Goal: Information Seeking & Learning: Learn about a topic

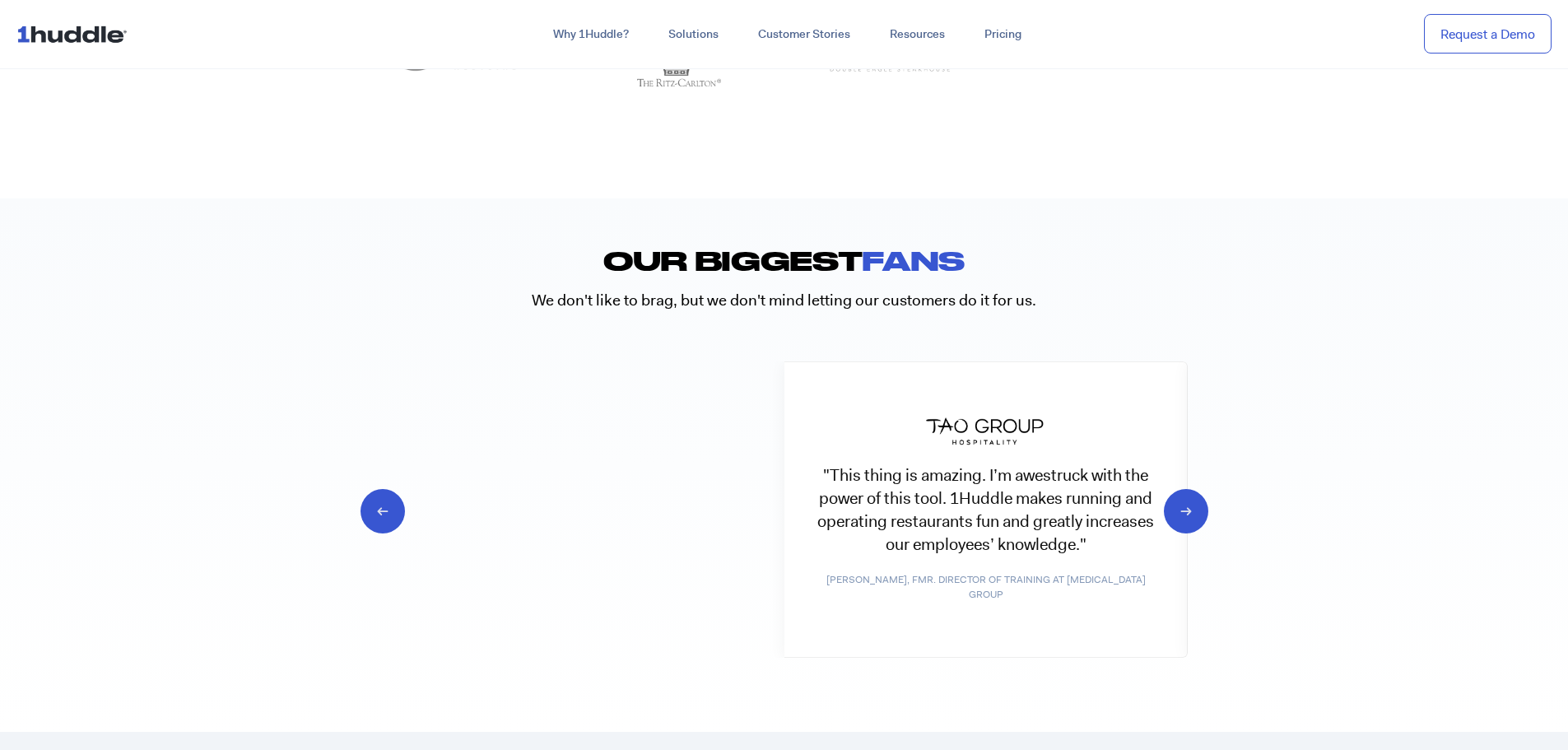
scroll to position [7985, 0]
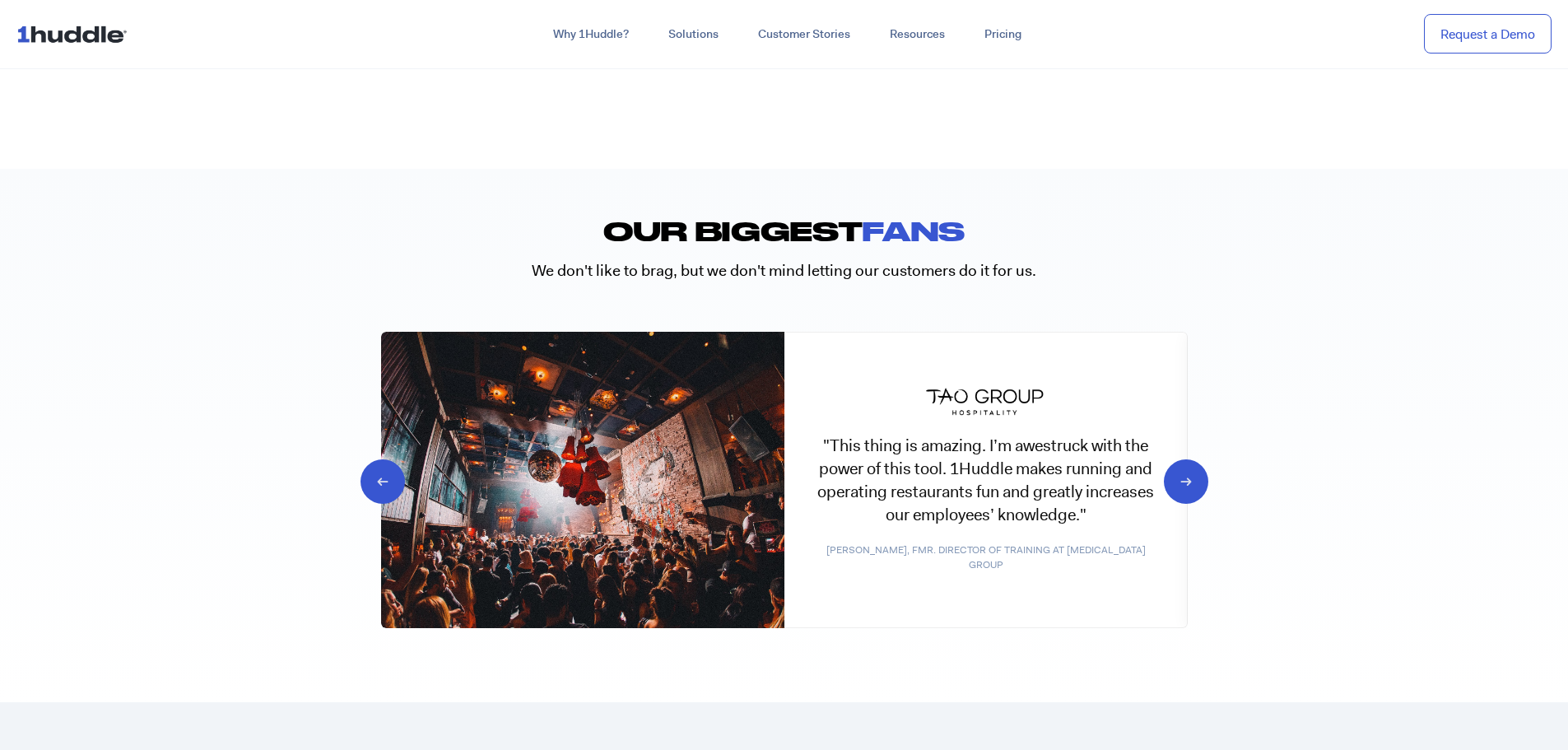
click at [1173, 472] on icon at bounding box center [1172, 480] width 16 height 17
click at [1179, 479] on icon at bounding box center [1172, 480] width 16 height 17
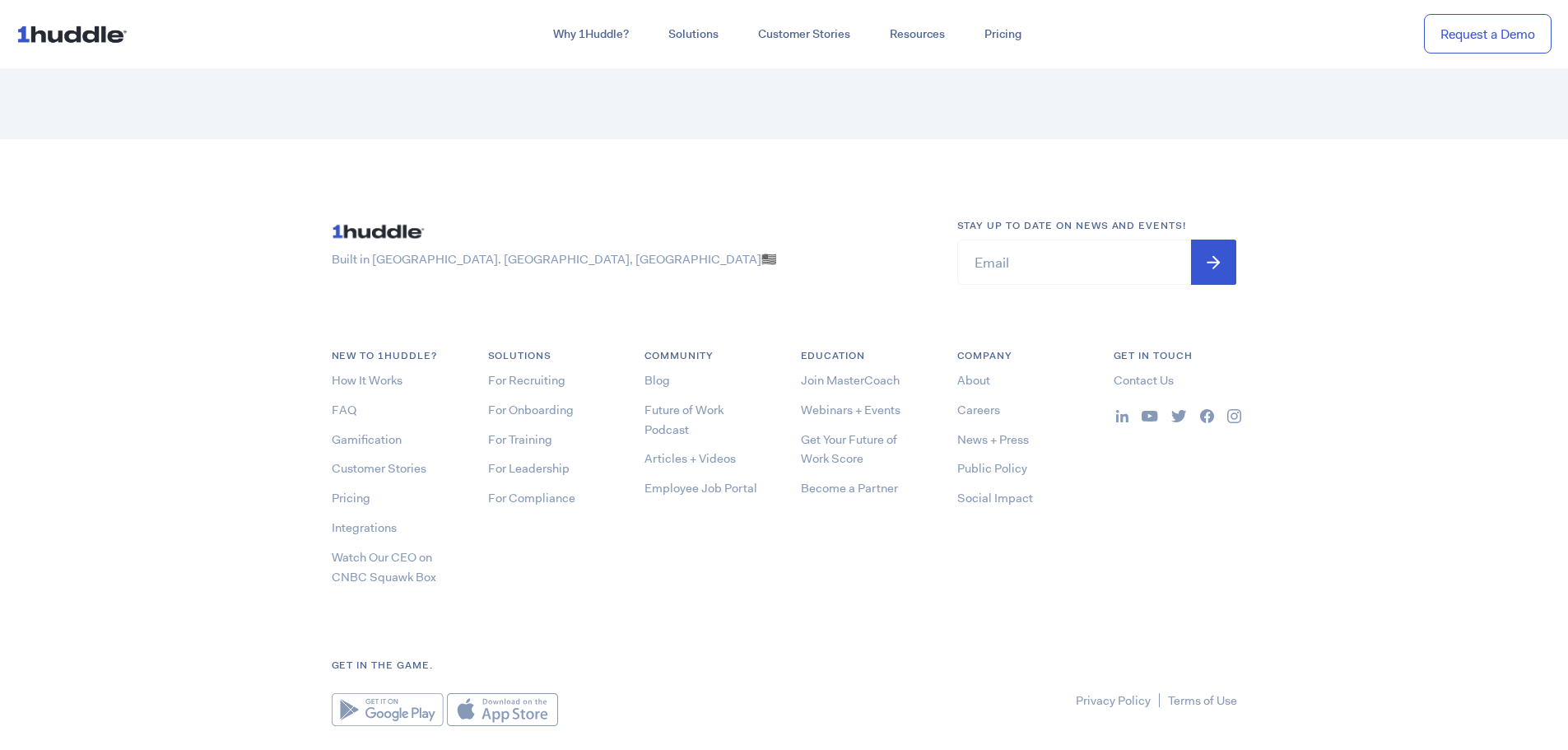
scroll to position [8887, 0]
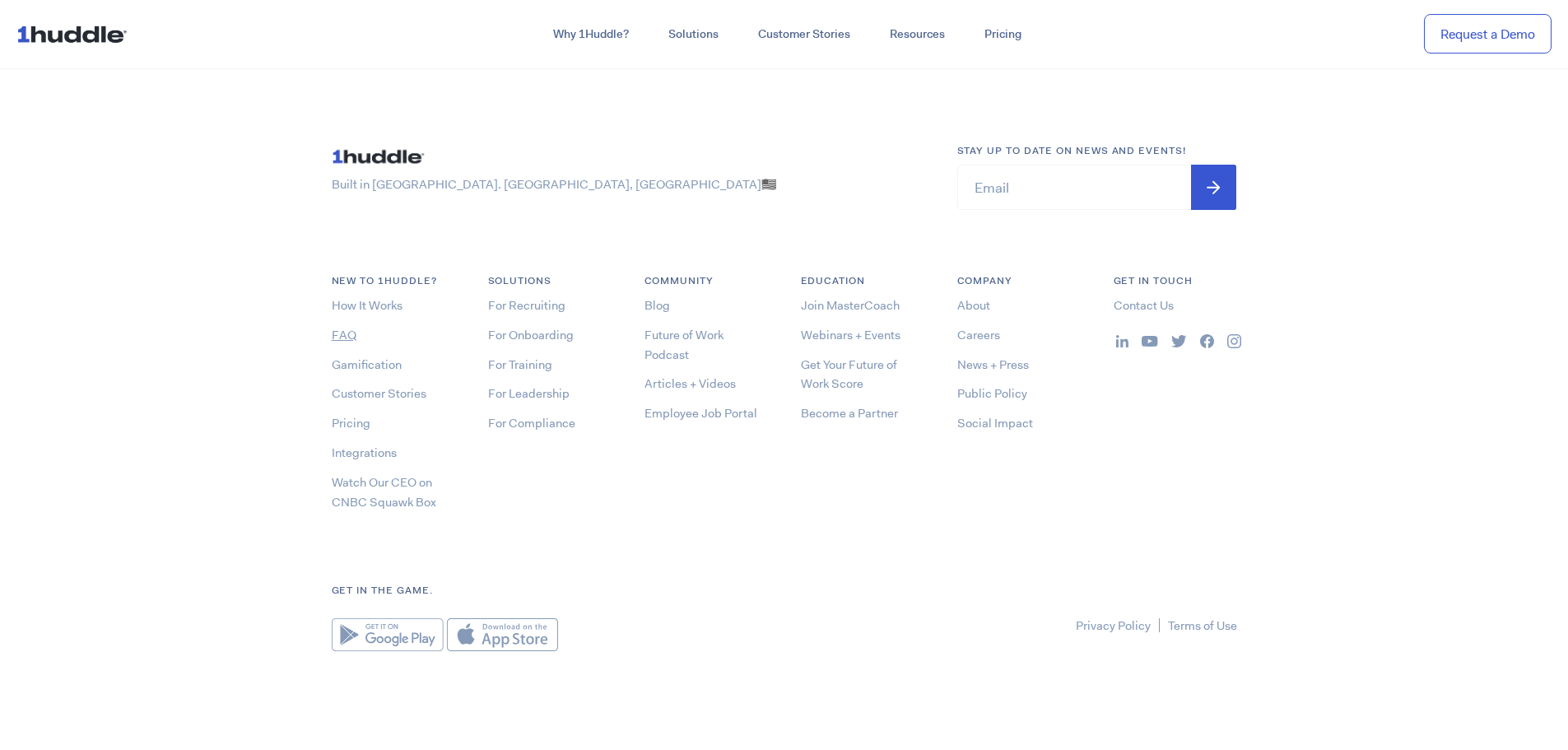
click at [348, 336] on link "FAQ" at bounding box center [343, 335] width 25 height 17
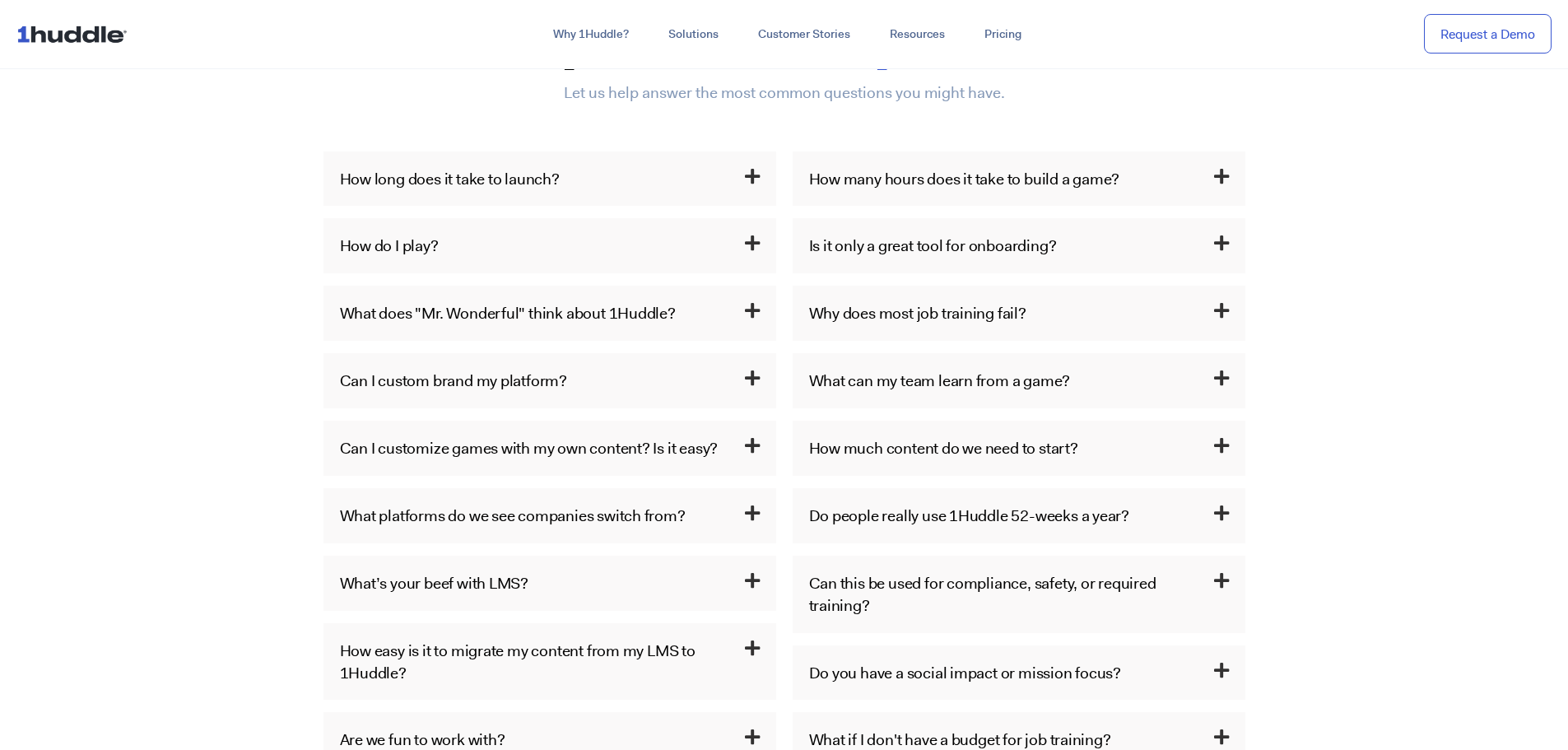
scroll to position [905, 0]
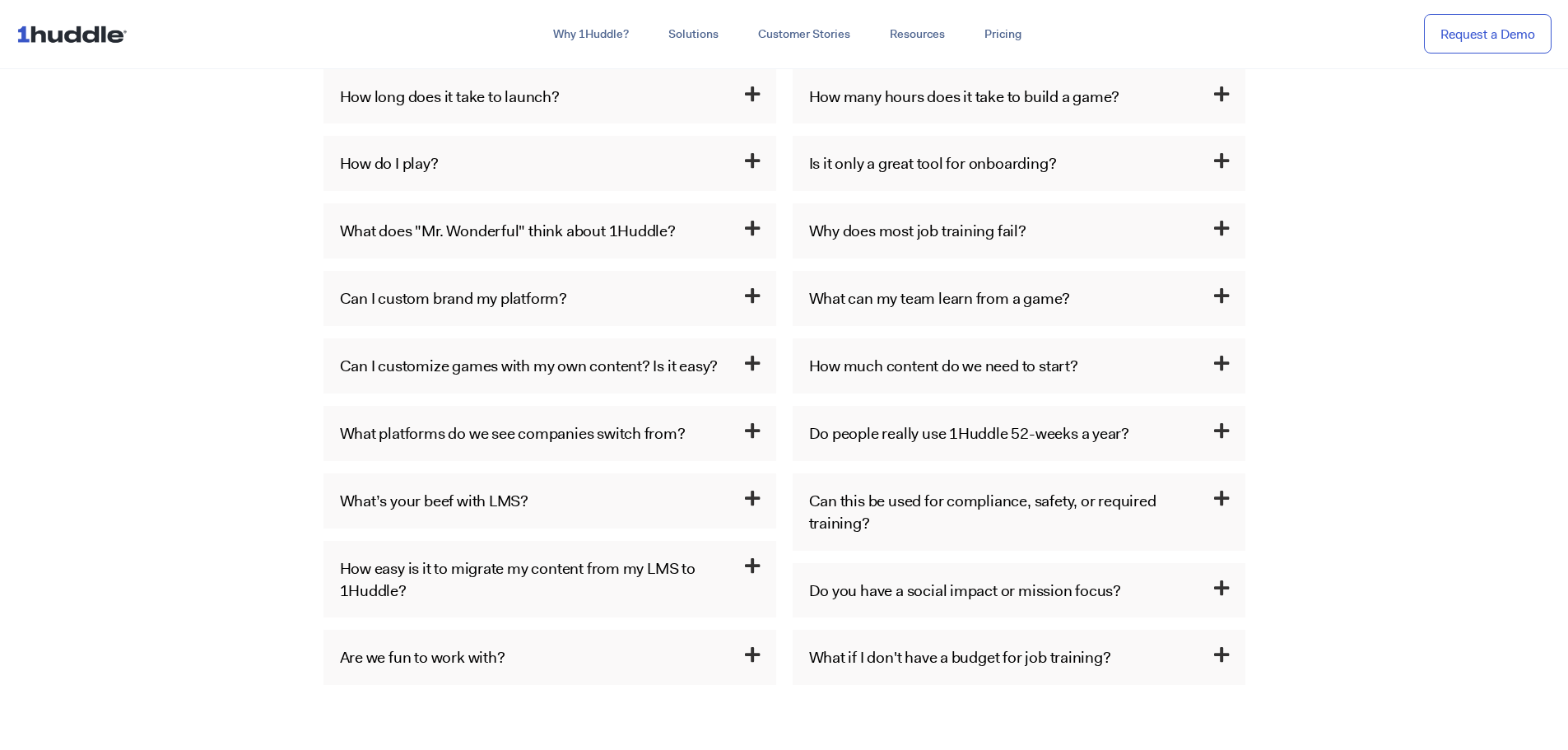
click at [761, 431] on h3 "What platforms do we see companies switch from?" at bounding box center [549, 433] width 452 height 55
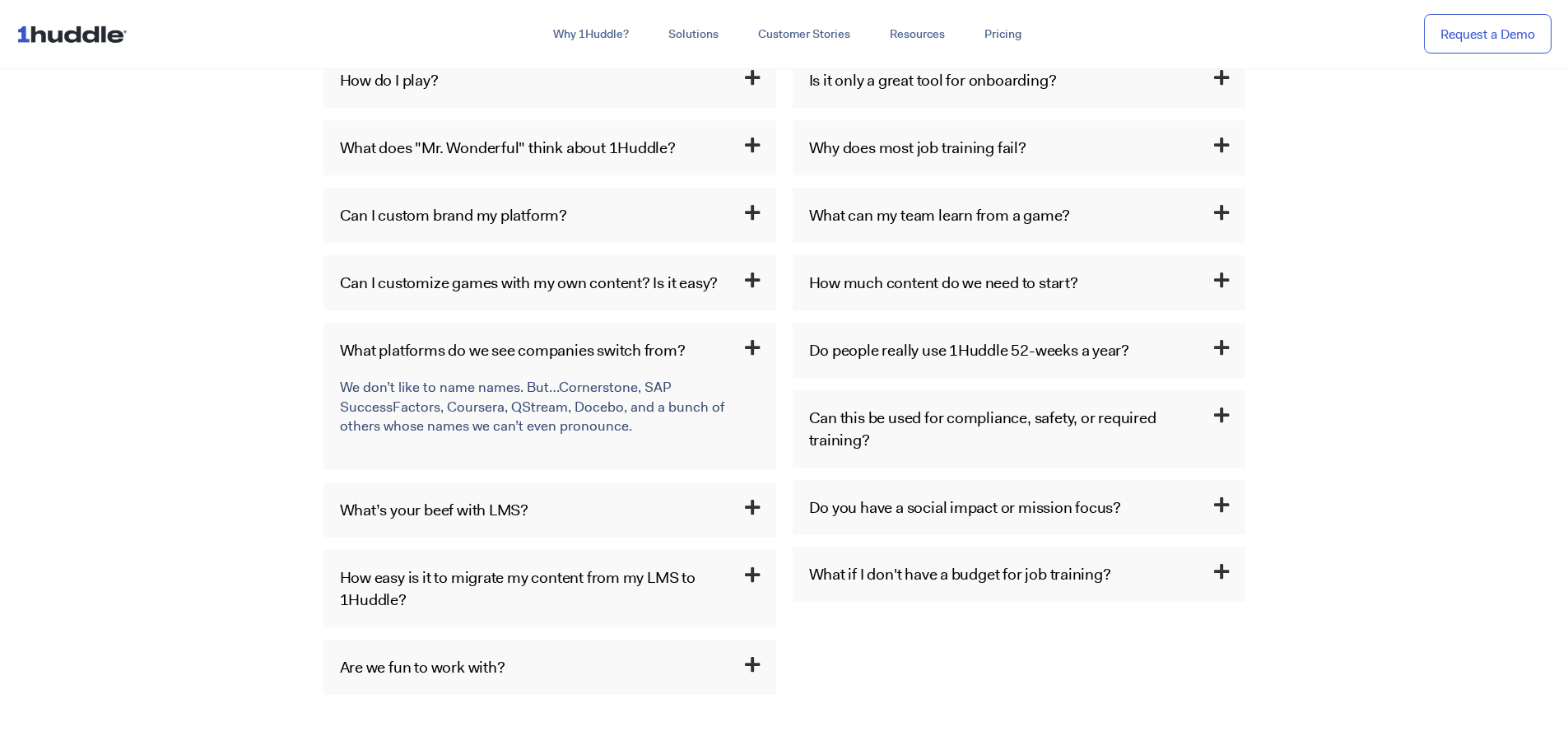
scroll to position [1070, 0]
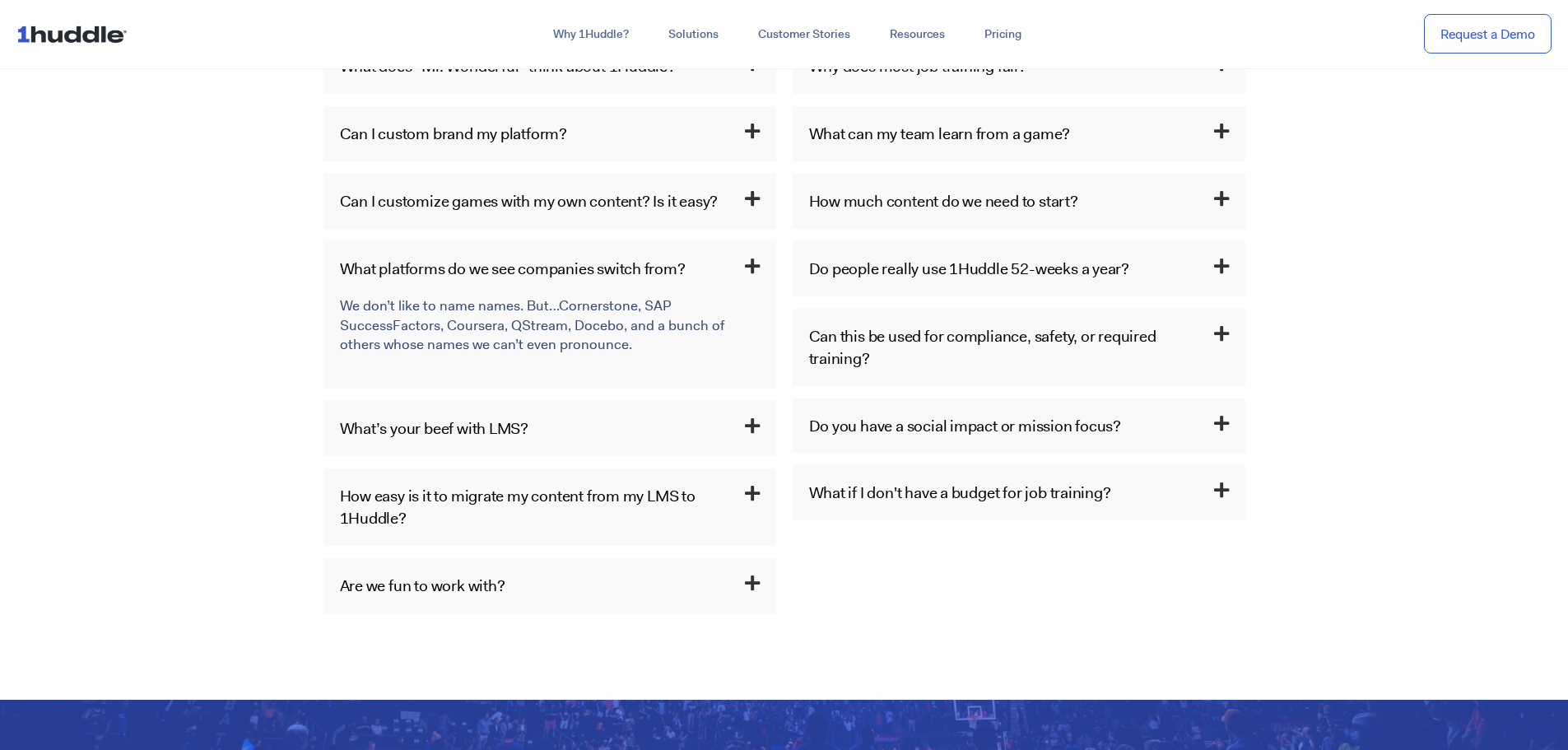
click at [996, 430] on link "Do you have a social impact or mission focus?" at bounding box center [965, 426] width 313 height 22
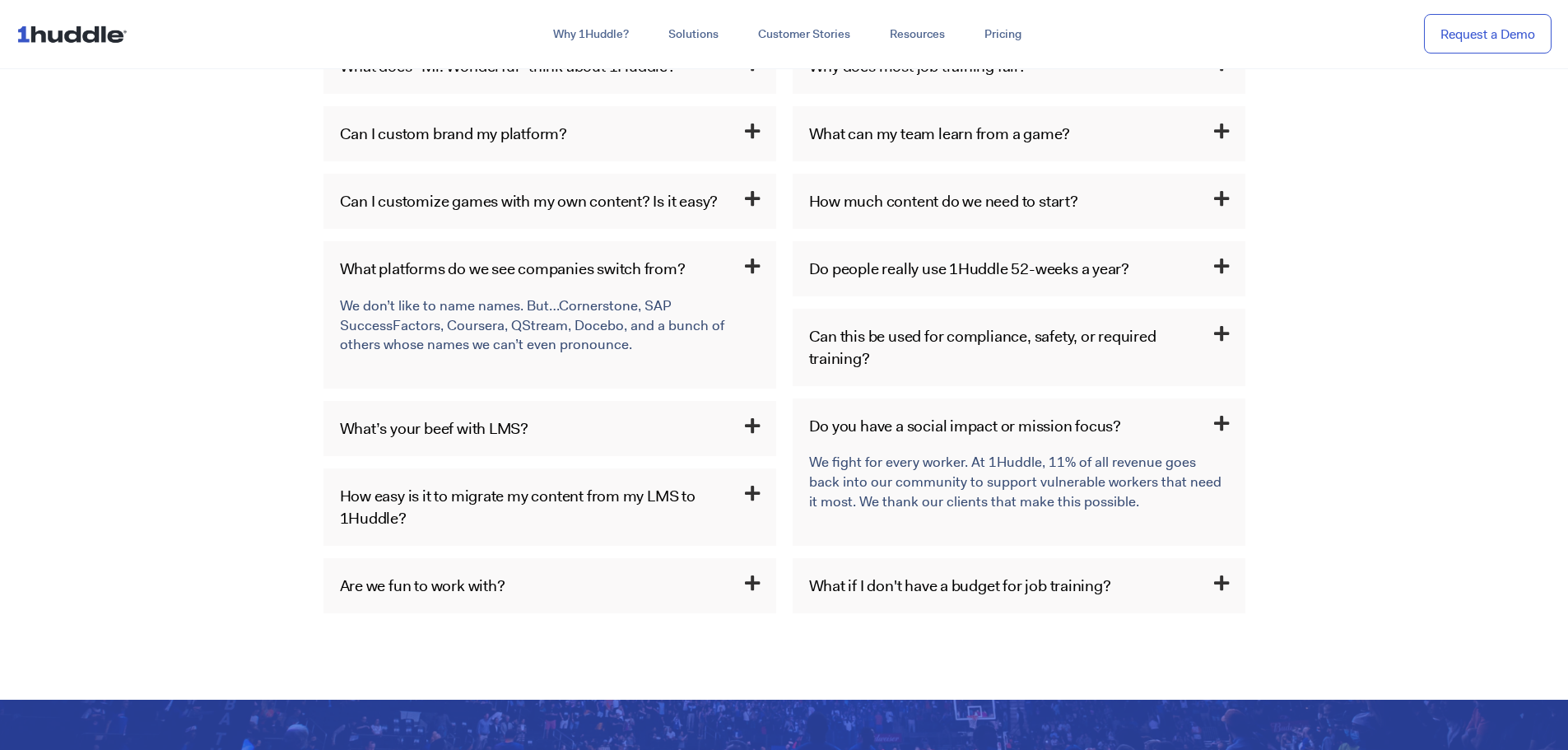
click at [889, 370] on h3 "Can this be used for compliance, safety, or required training?" at bounding box center [1019, 347] width 452 height 78
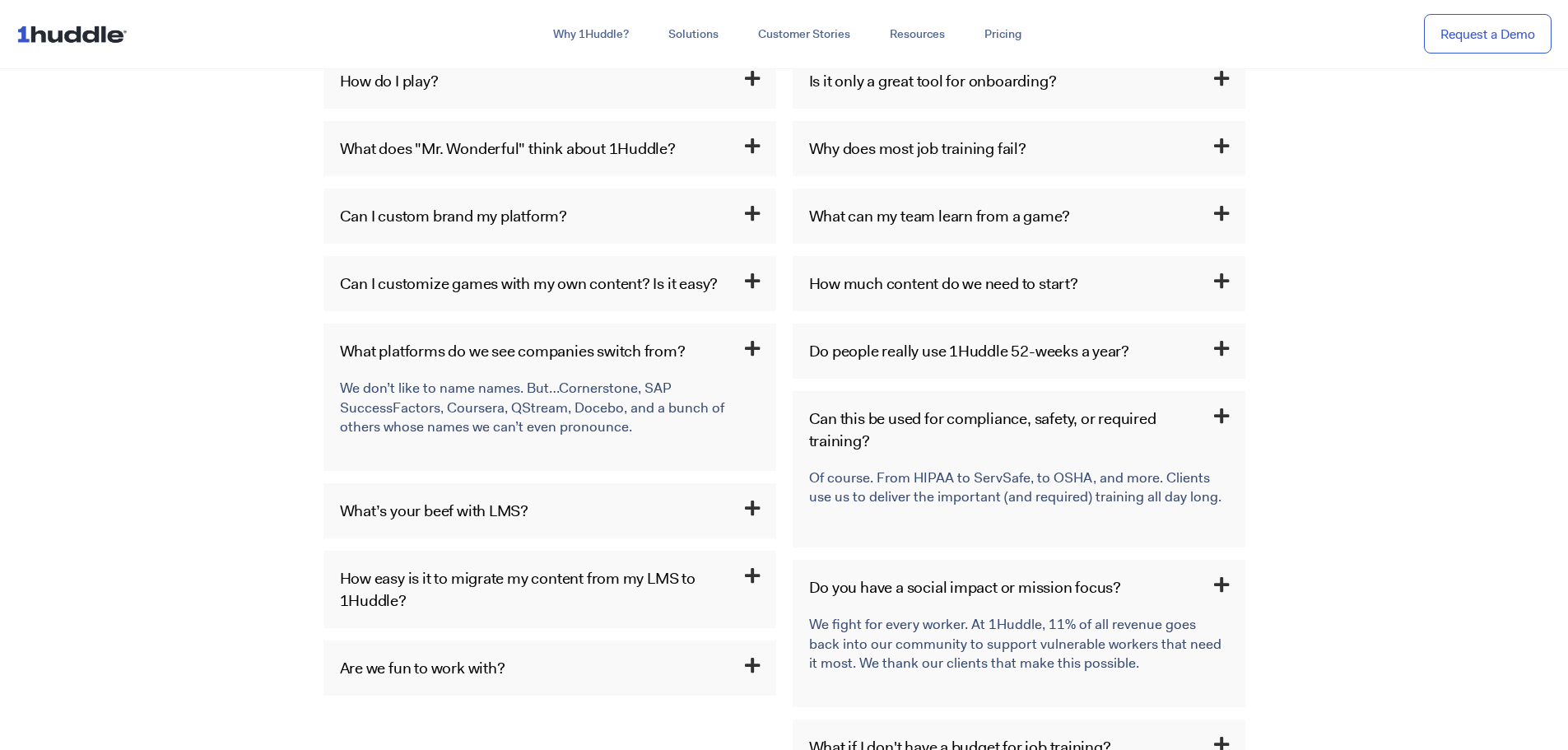
scroll to position [905, 0]
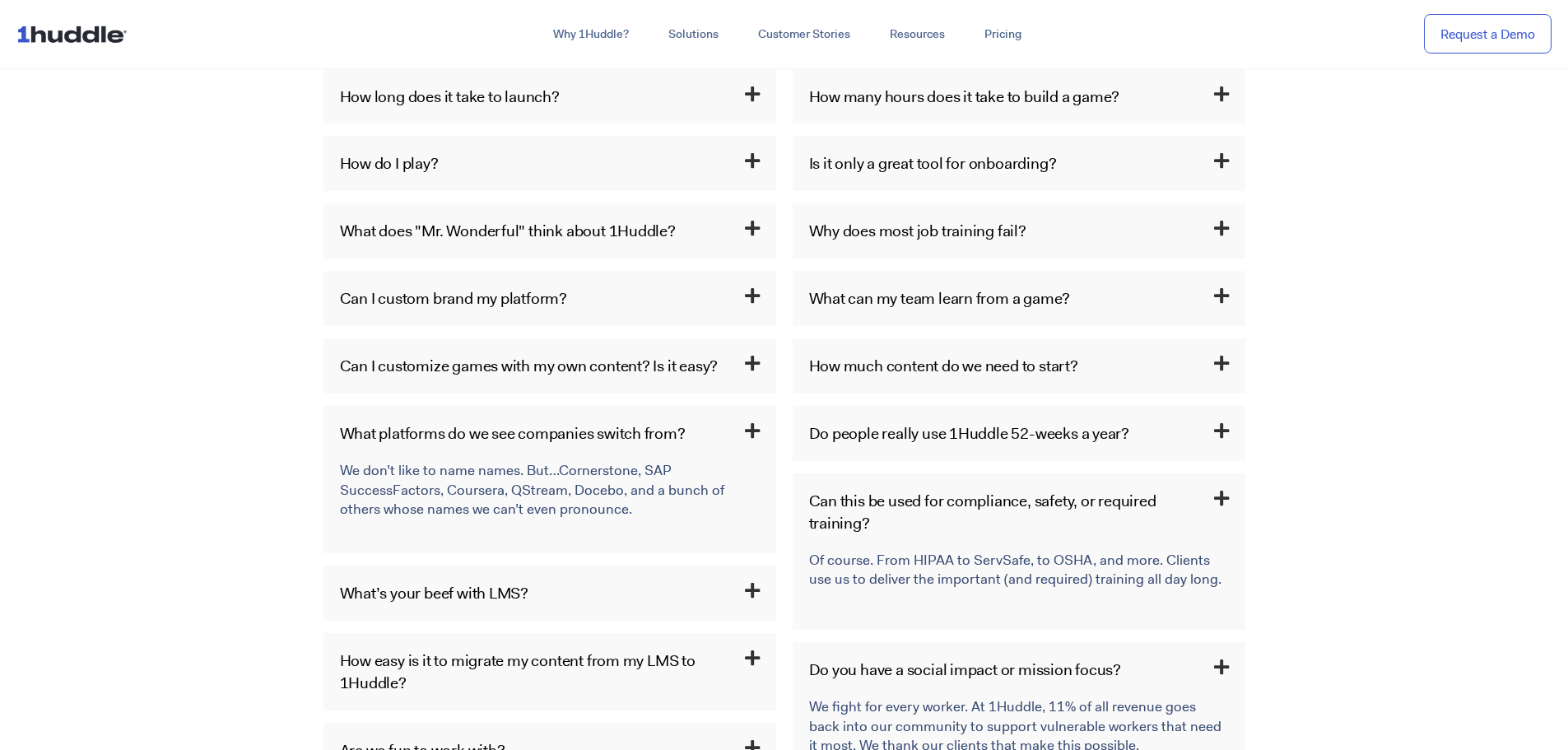
click at [868, 437] on link "Do people really use 1Huddle 52-weeks a year?" at bounding box center [968, 433] width 321 height 22
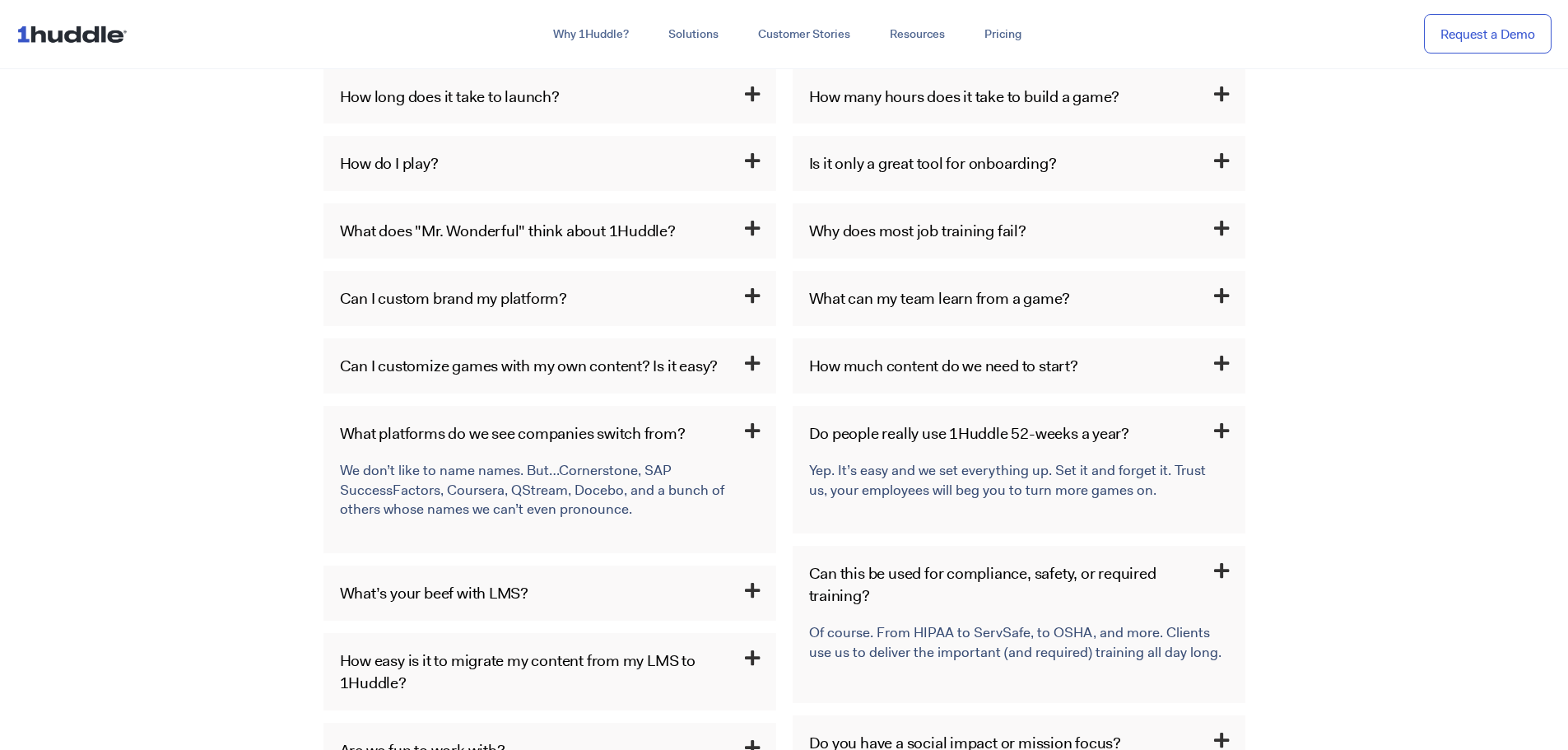
click at [860, 377] on h3 "How much content do we need to start?" at bounding box center [1019, 366] width 452 height 55
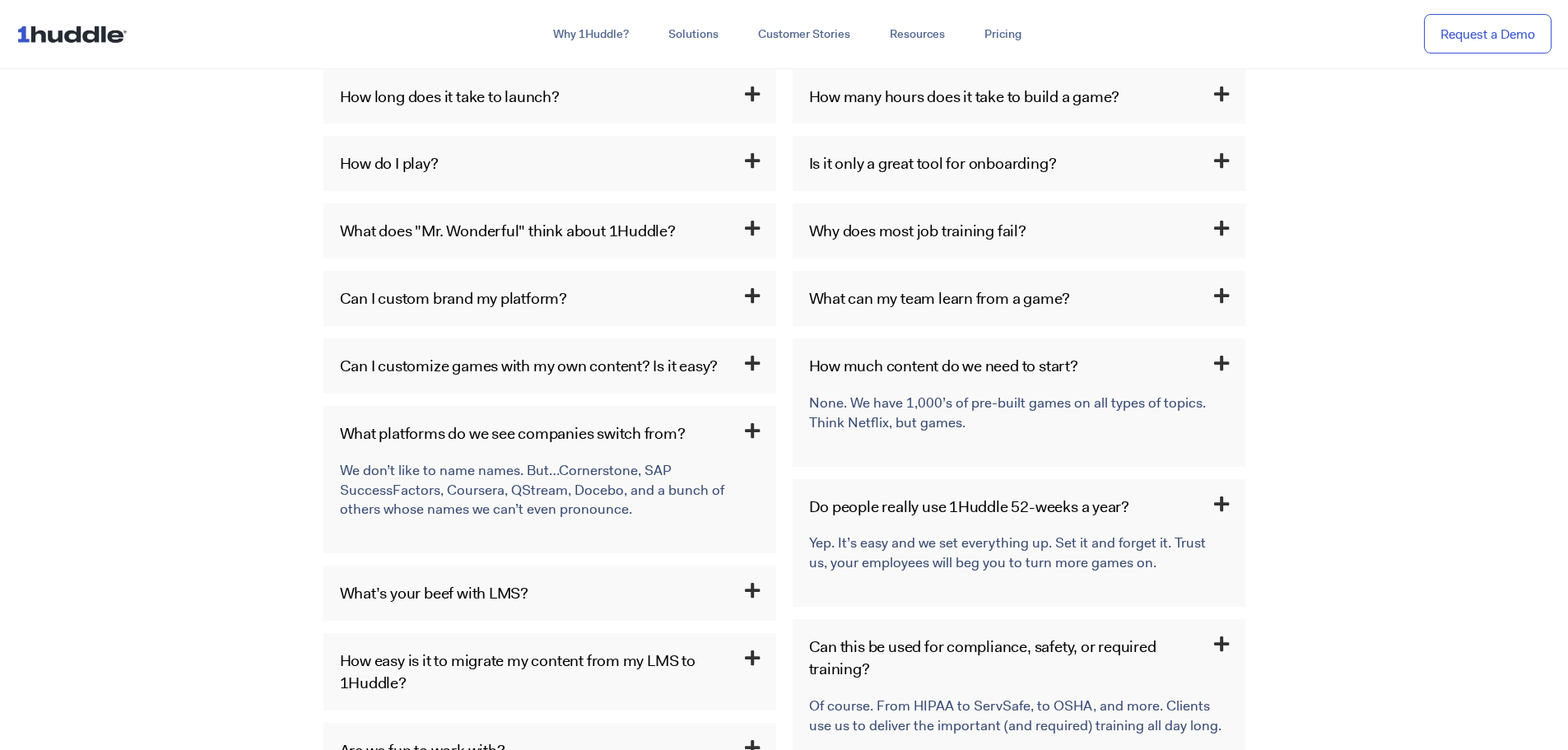
click at [861, 318] on h3 "What can my team learn from a game?" at bounding box center [1019, 298] width 452 height 55
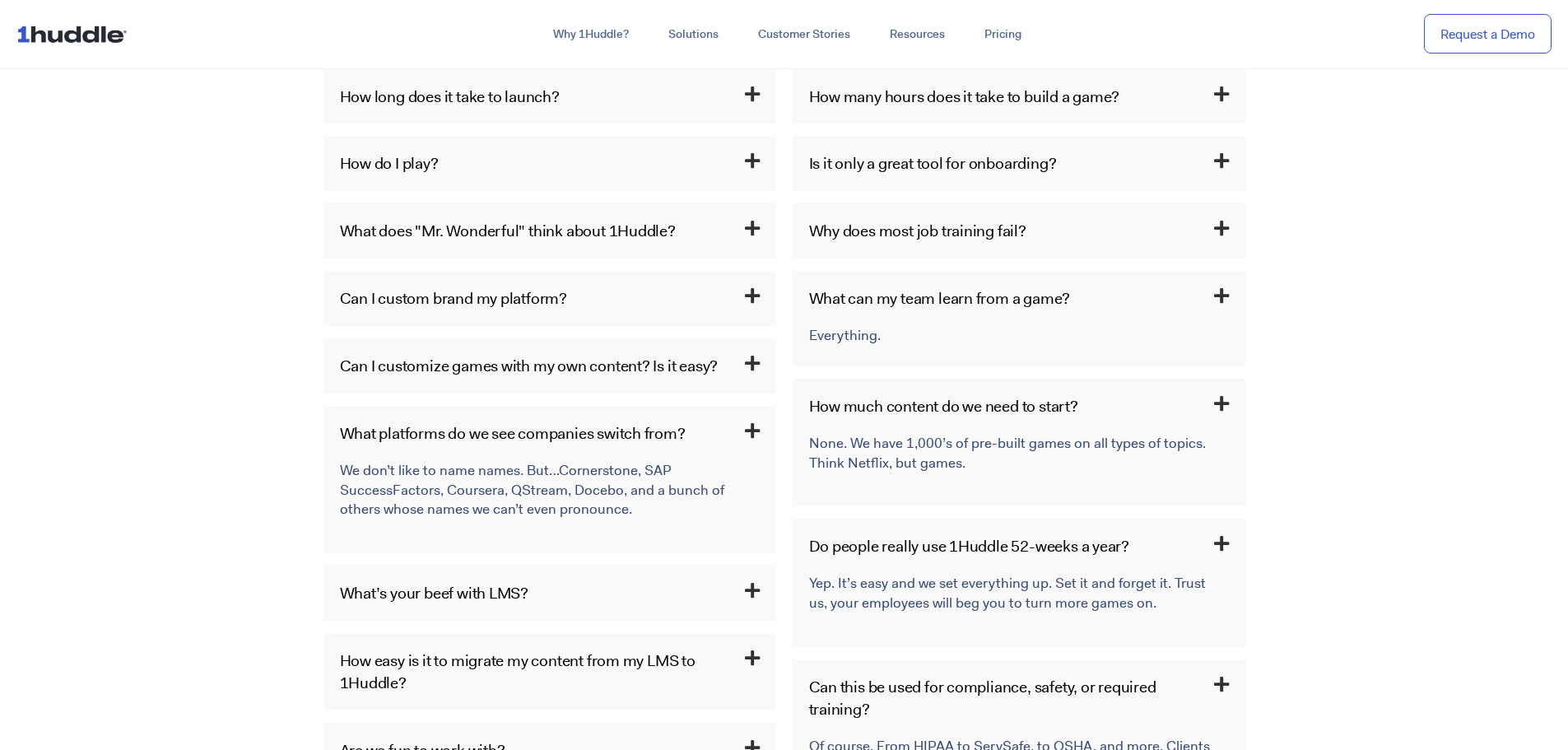
click at [855, 244] on h3 "Why does most job training fail?" at bounding box center [1019, 231] width 452 height 55
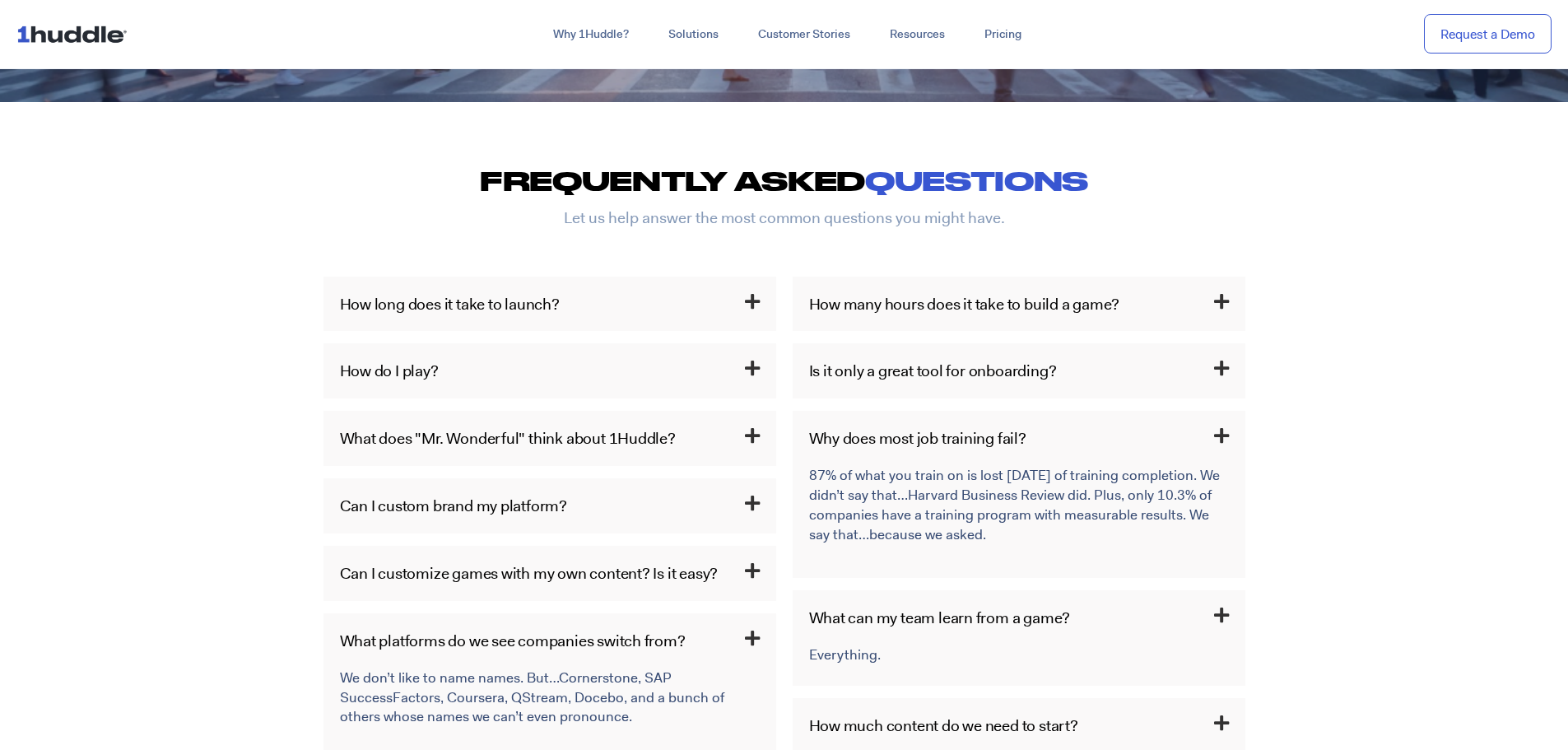
scroll to position [659, 0]
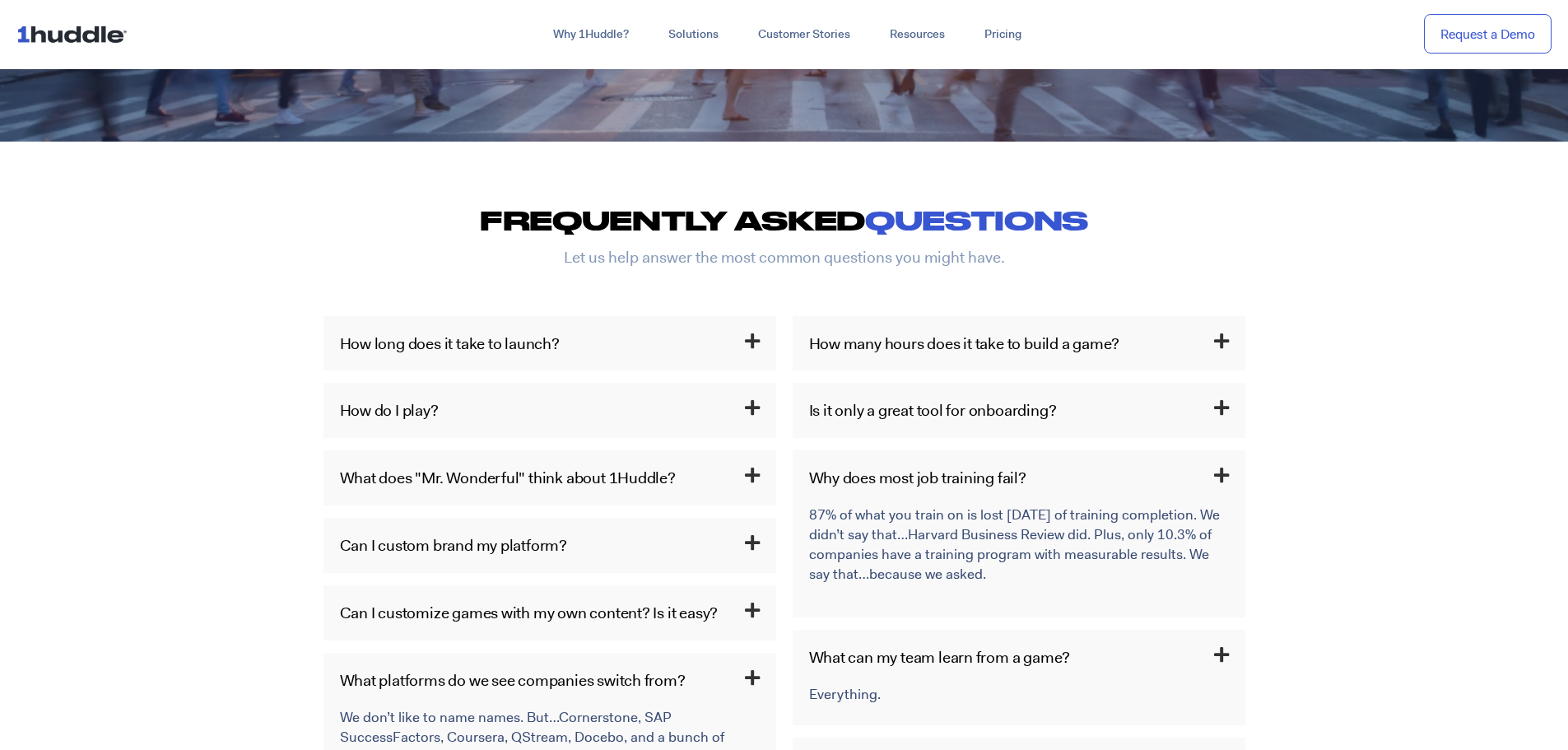
click at [888, 410] on link "Is it only a great tool for onboarding?" at bounding box center [932, 410] width 247 height 22
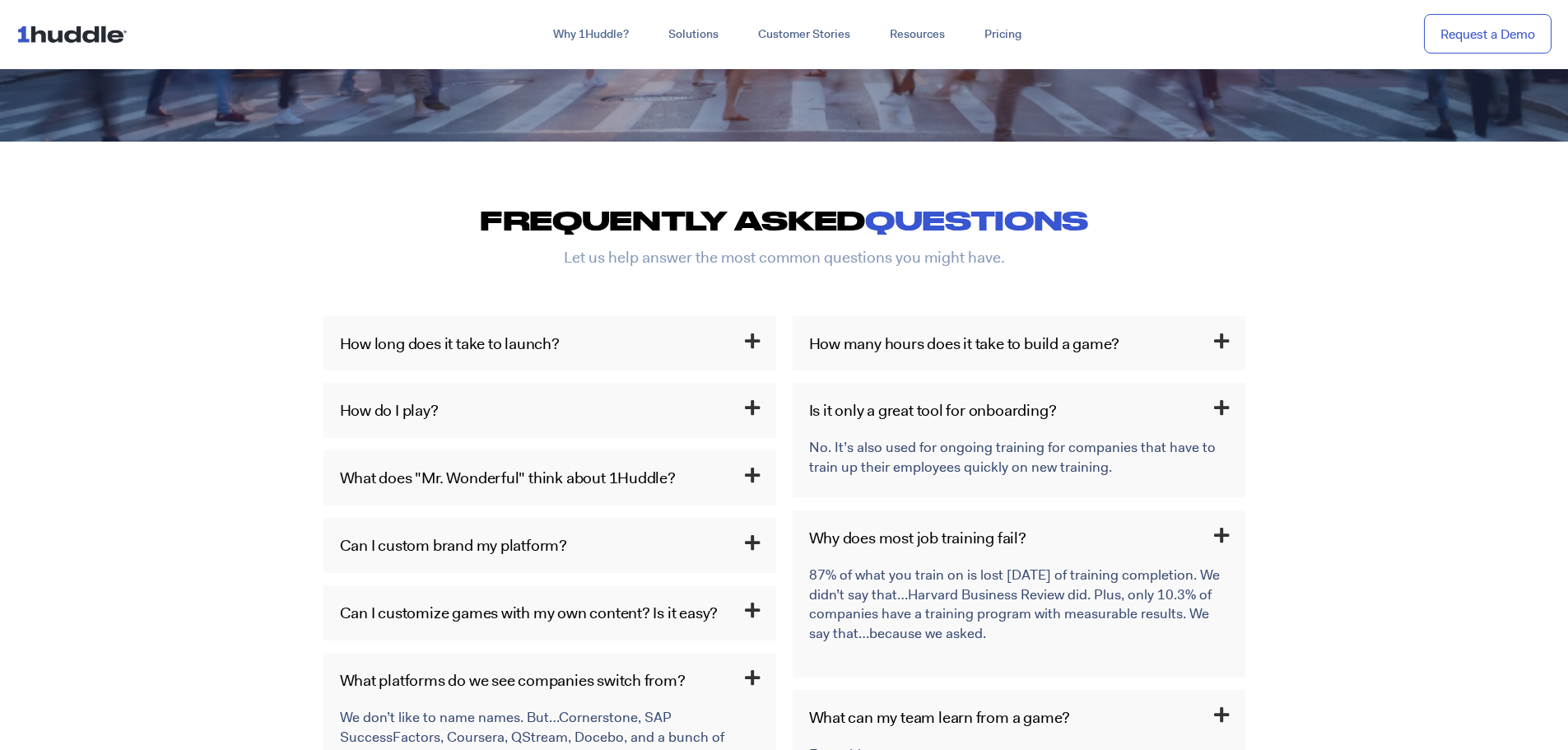
click at [888, 362] on h3 "How many hours does it take to build a game?" at bounding box center [1019, 344] width 452 height 55
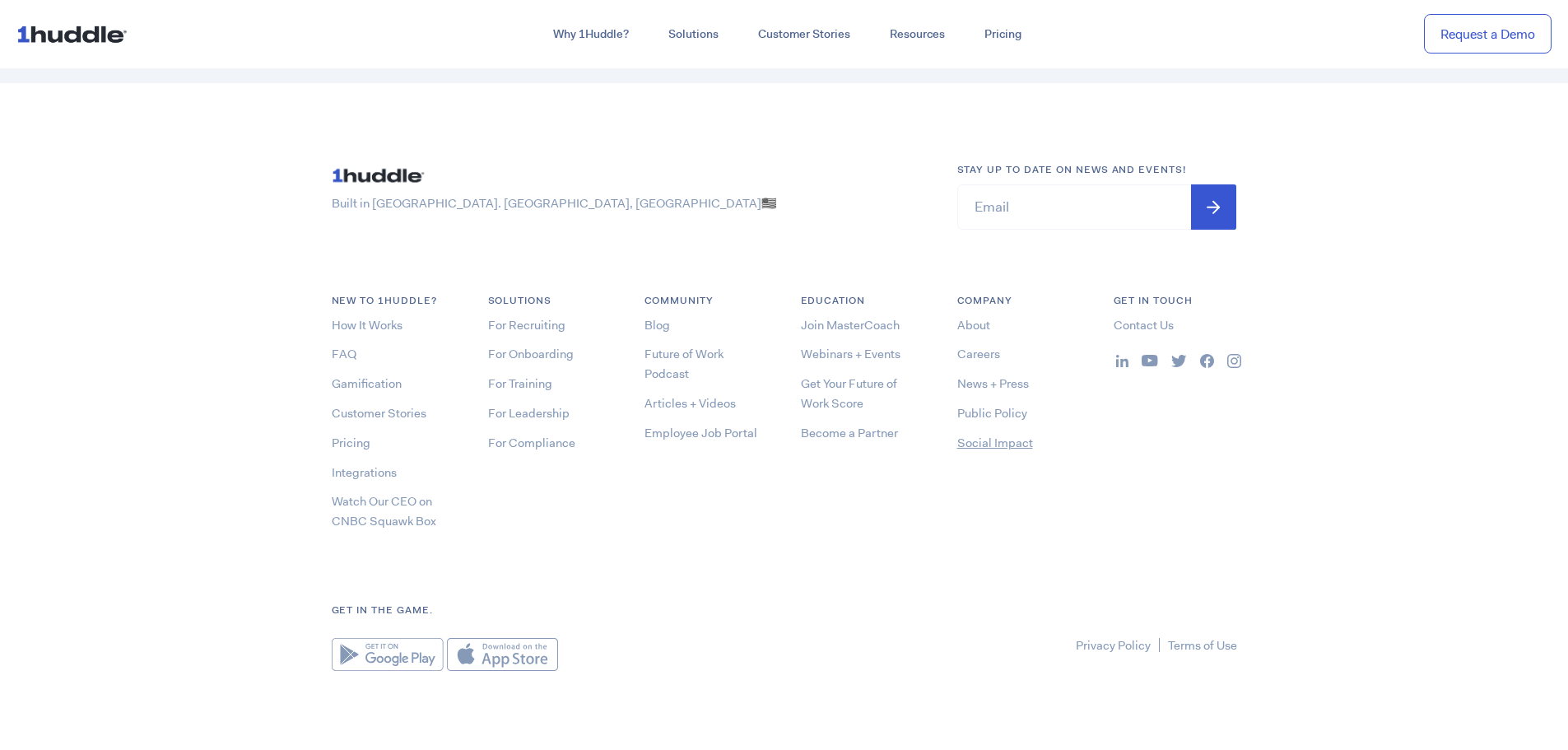
scroll to position [3325, 0]
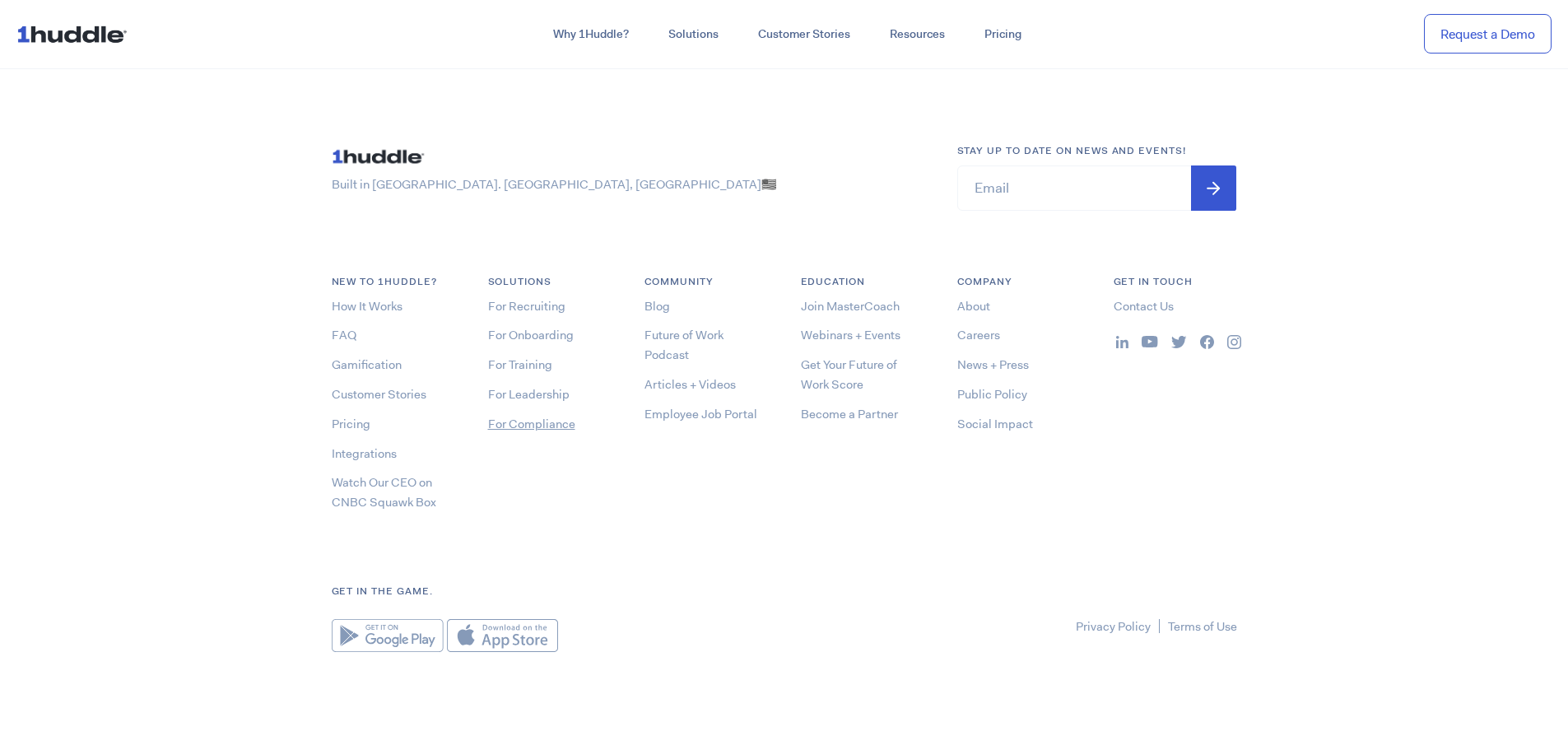
click at [530, 426] on link "For Compliance" at bounding box center [531, 423] width 87 height 17
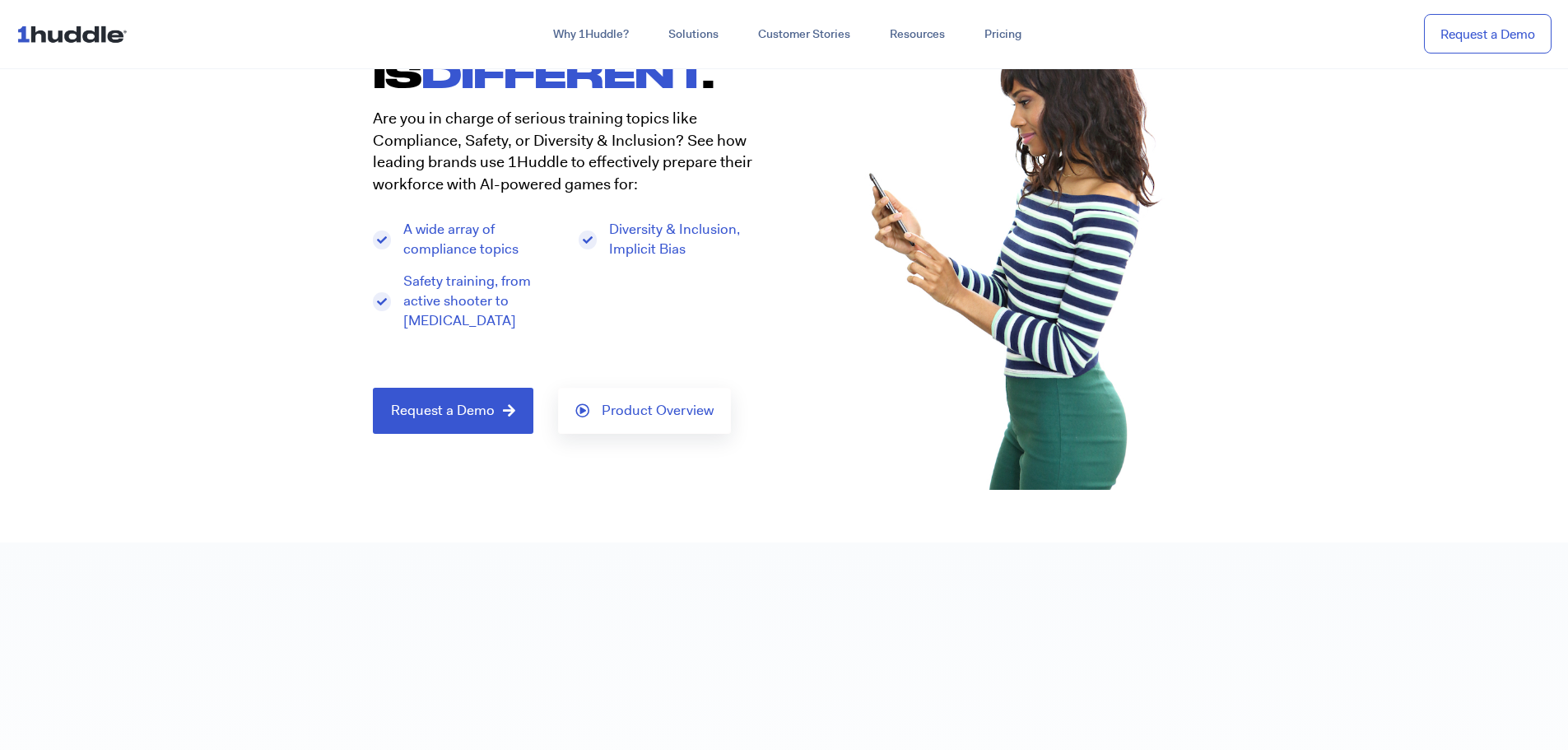
scroll to position [165, 0]
click at [635, 407] on span "Product Overview" at bounding box center [657, 409] width 112 height 15
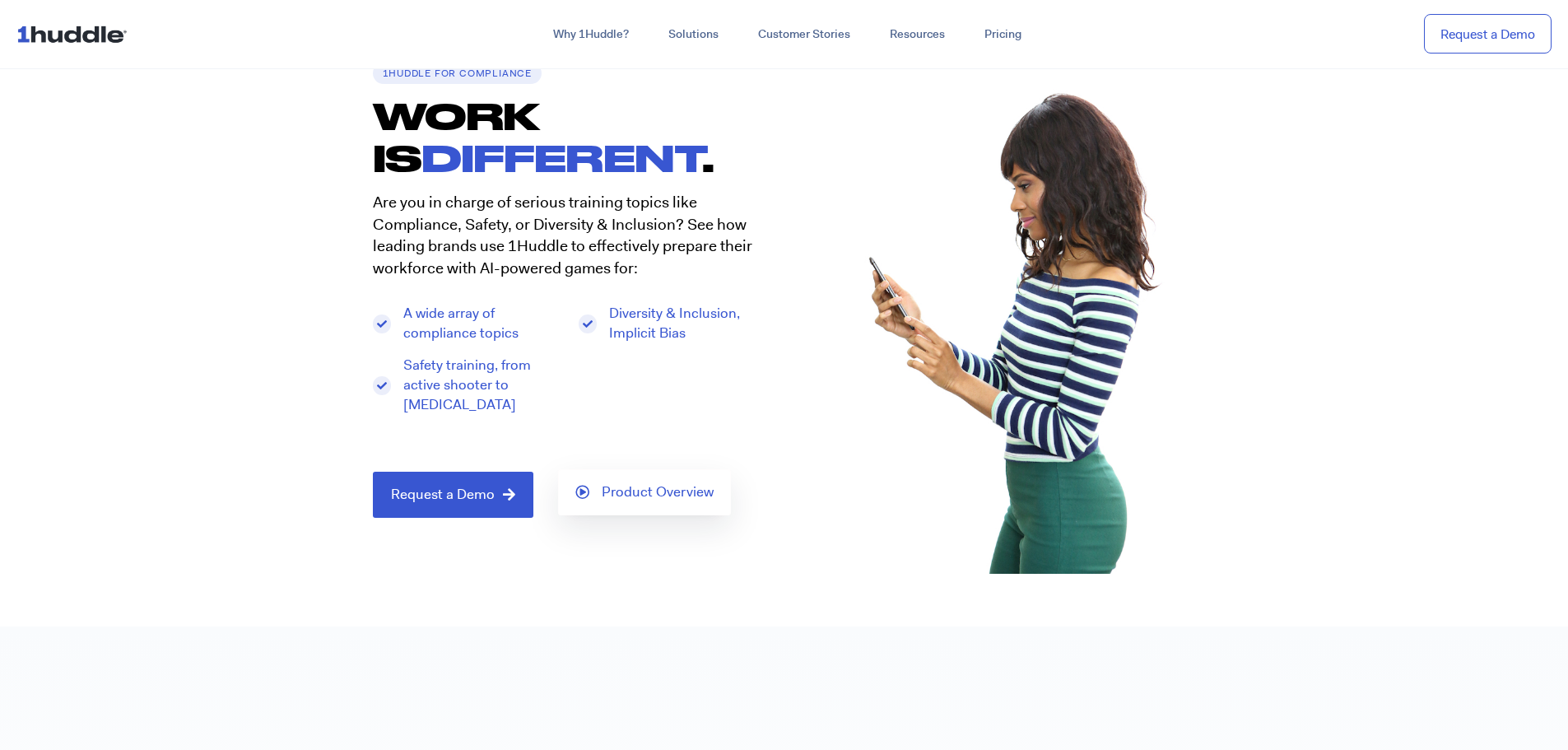
click at [616, 496] on span "Product Overview" at bounding box center [657, 492] width 112 height 15
click at [581, 498] on icon at bounding box center [582, 492] width 14 height 14
click at [609, 485] on span "Product Overview" at bounding box center [657, 492] width 112 height 15
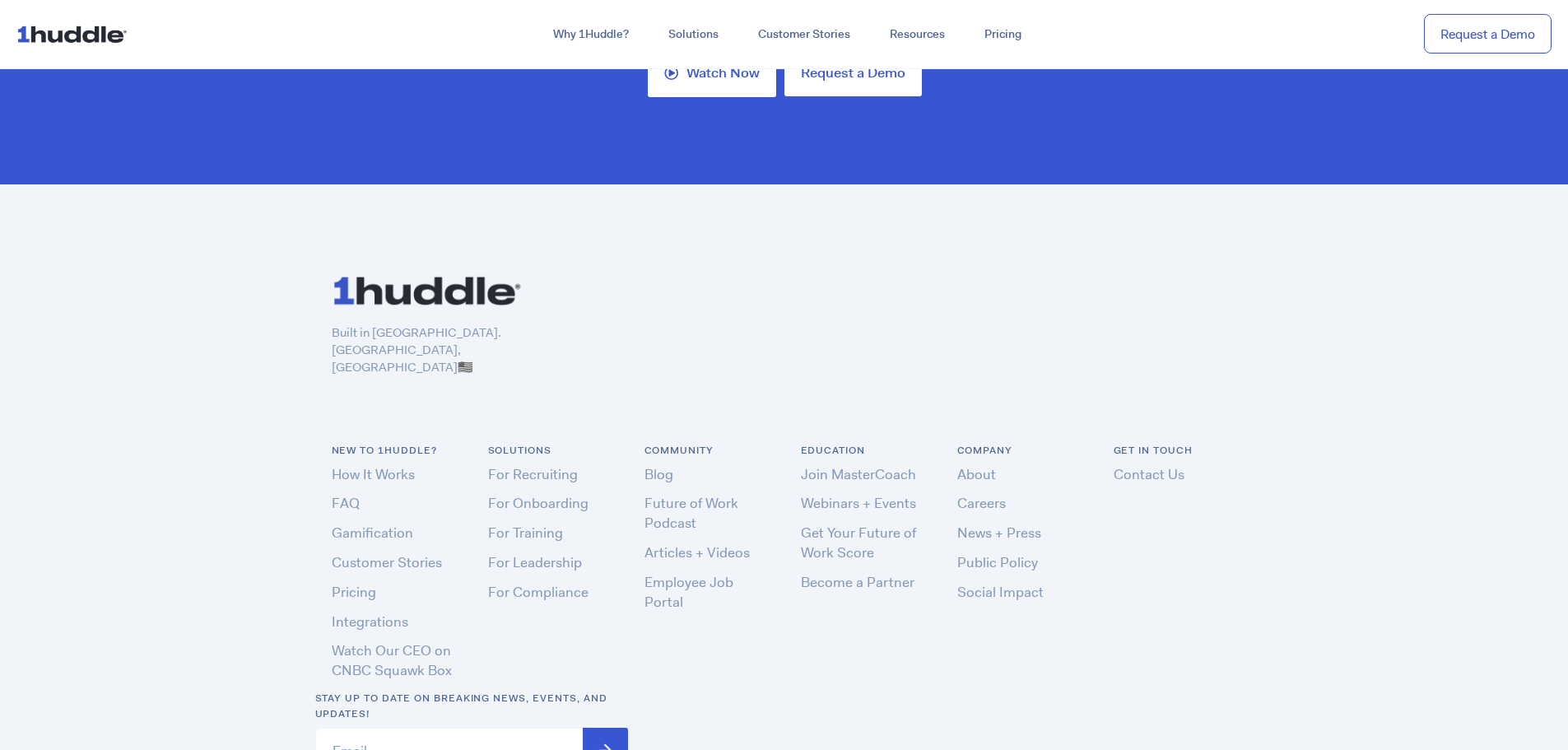
scroll to position [4940, 0]
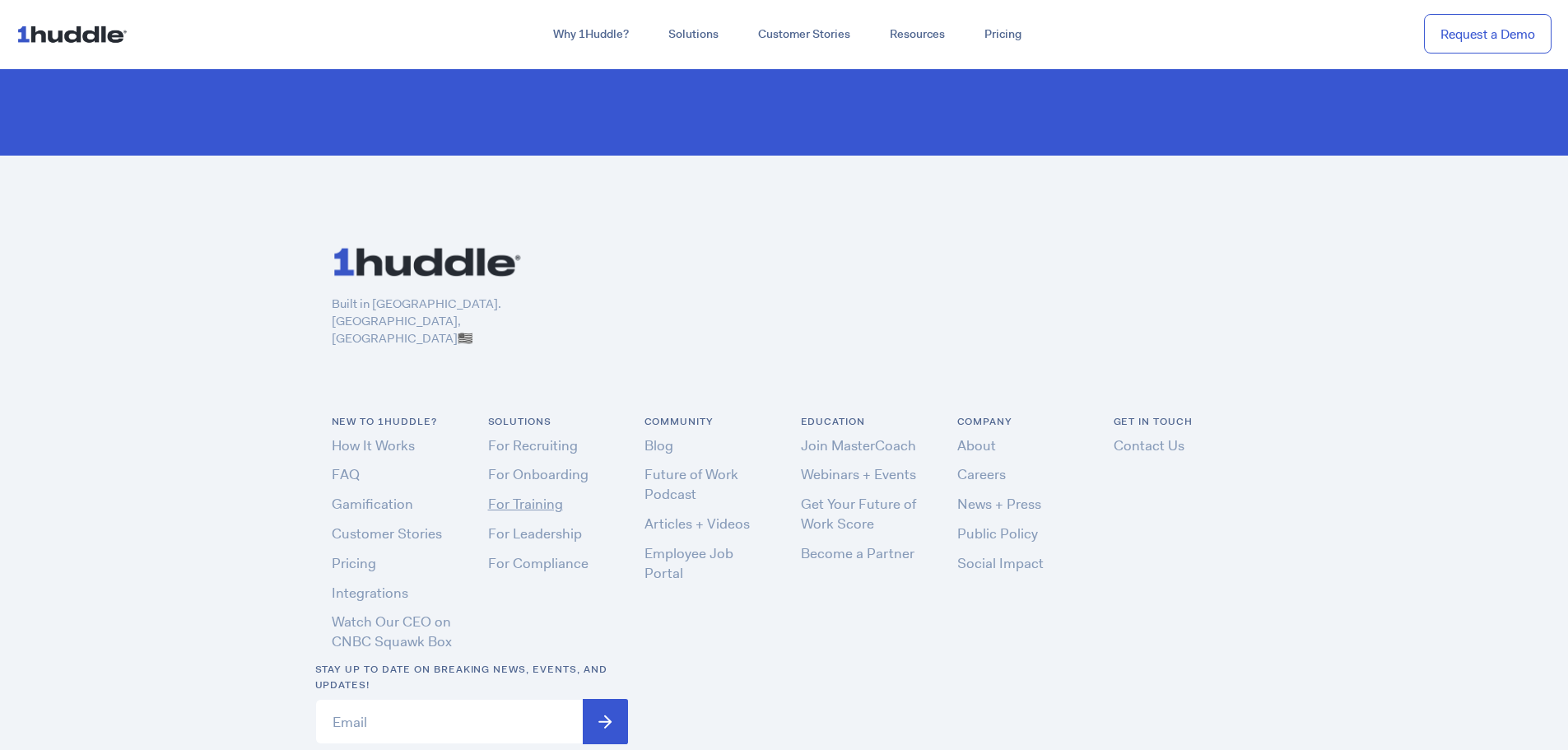
click at [527, 495] on link "For Training" at bounding box center [525, 504] width 75 height 18
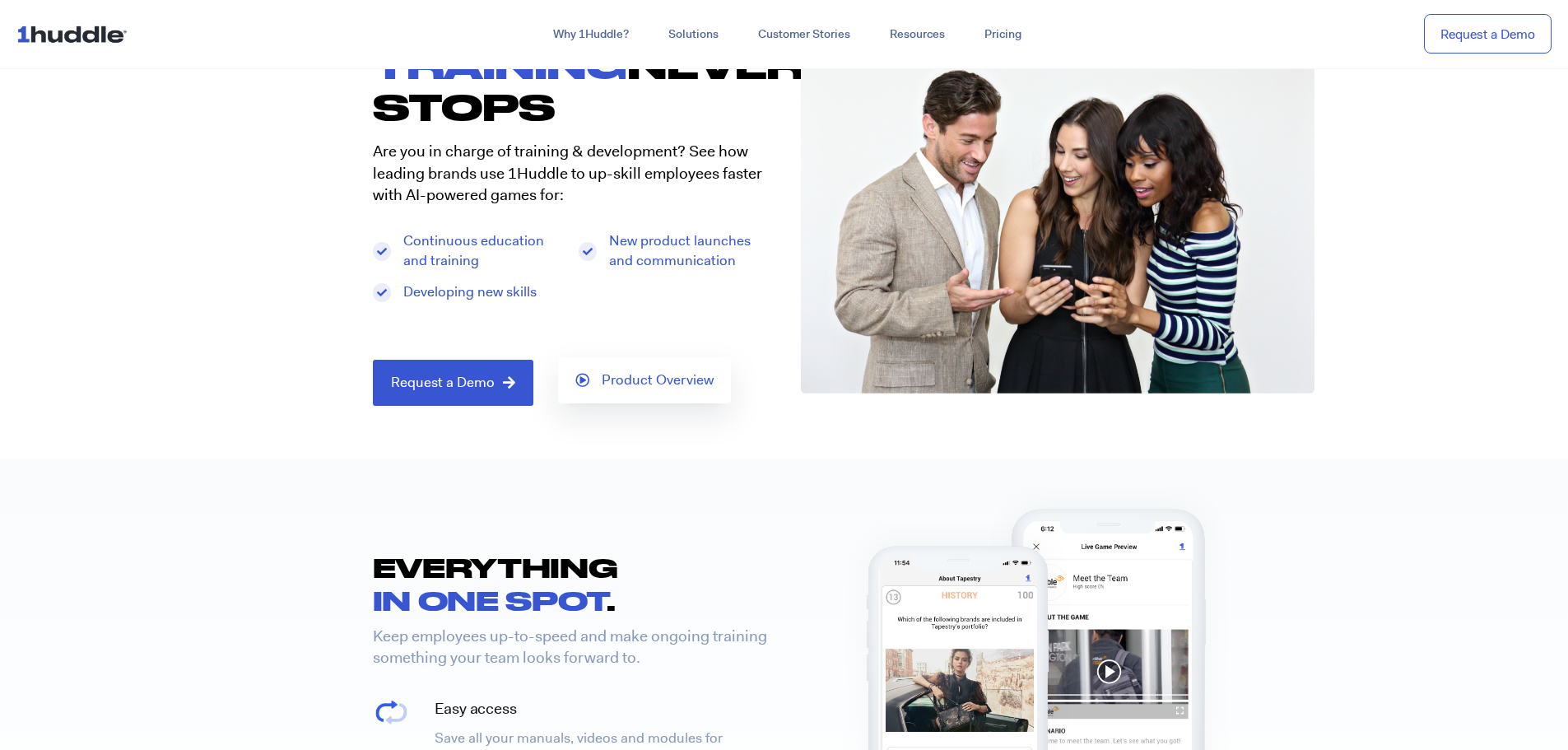
scroll to position [165, 0]
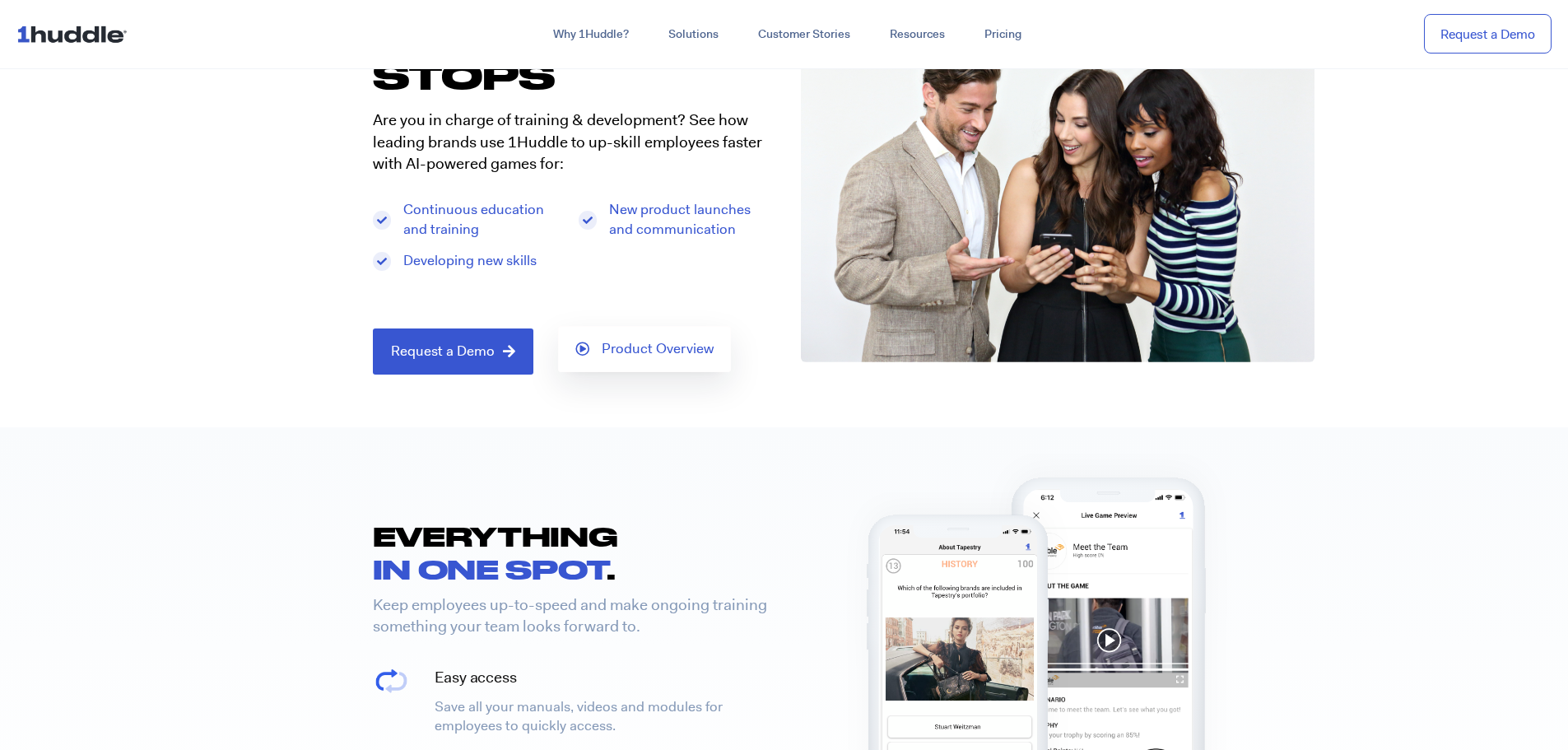
click at [619, 351] on span "Product Overview" at bounding box center [657, 348] width 112 height 15
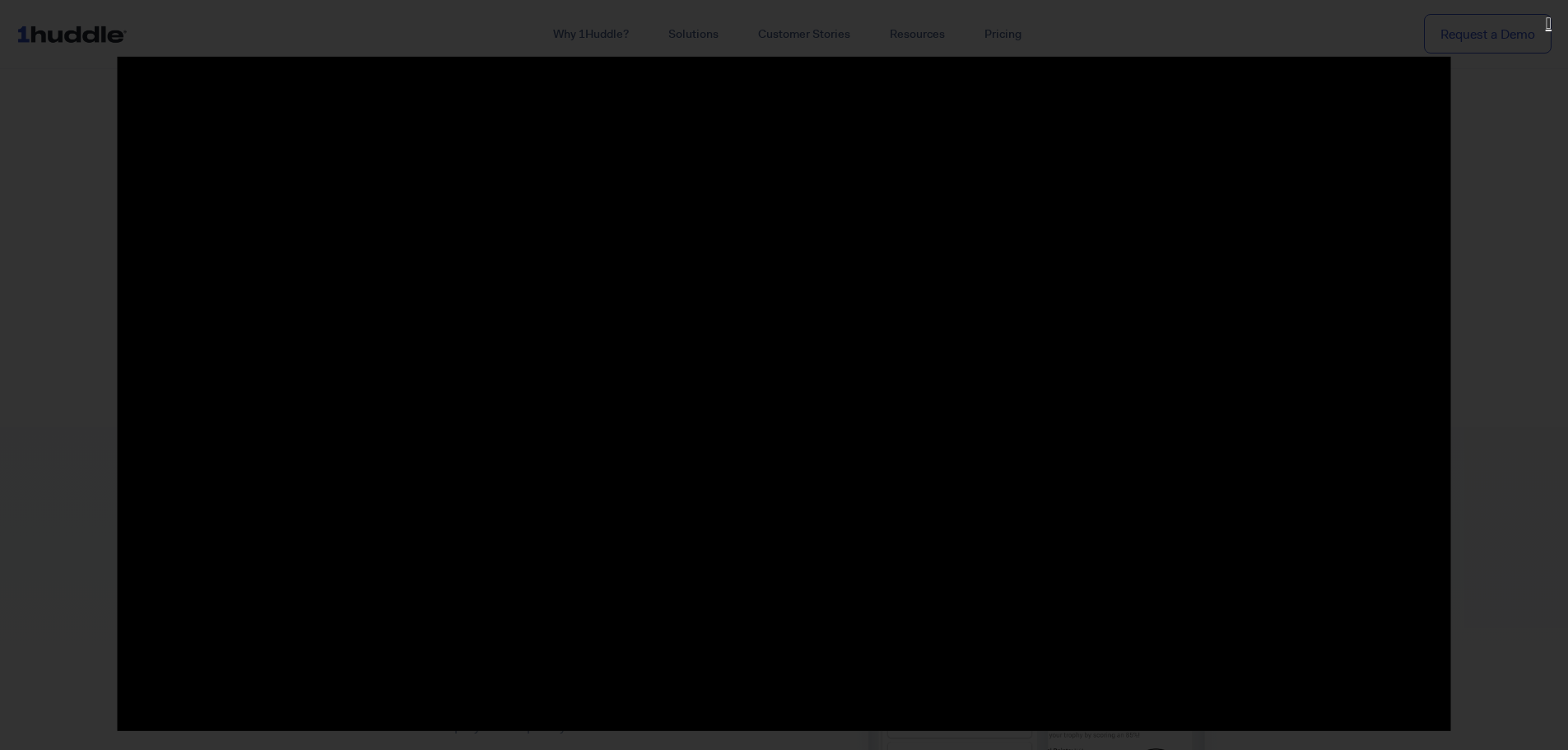
click at [1546, 26] on icon "Close (Esc)" at bounding box center [1548, 23] width 6 height 17
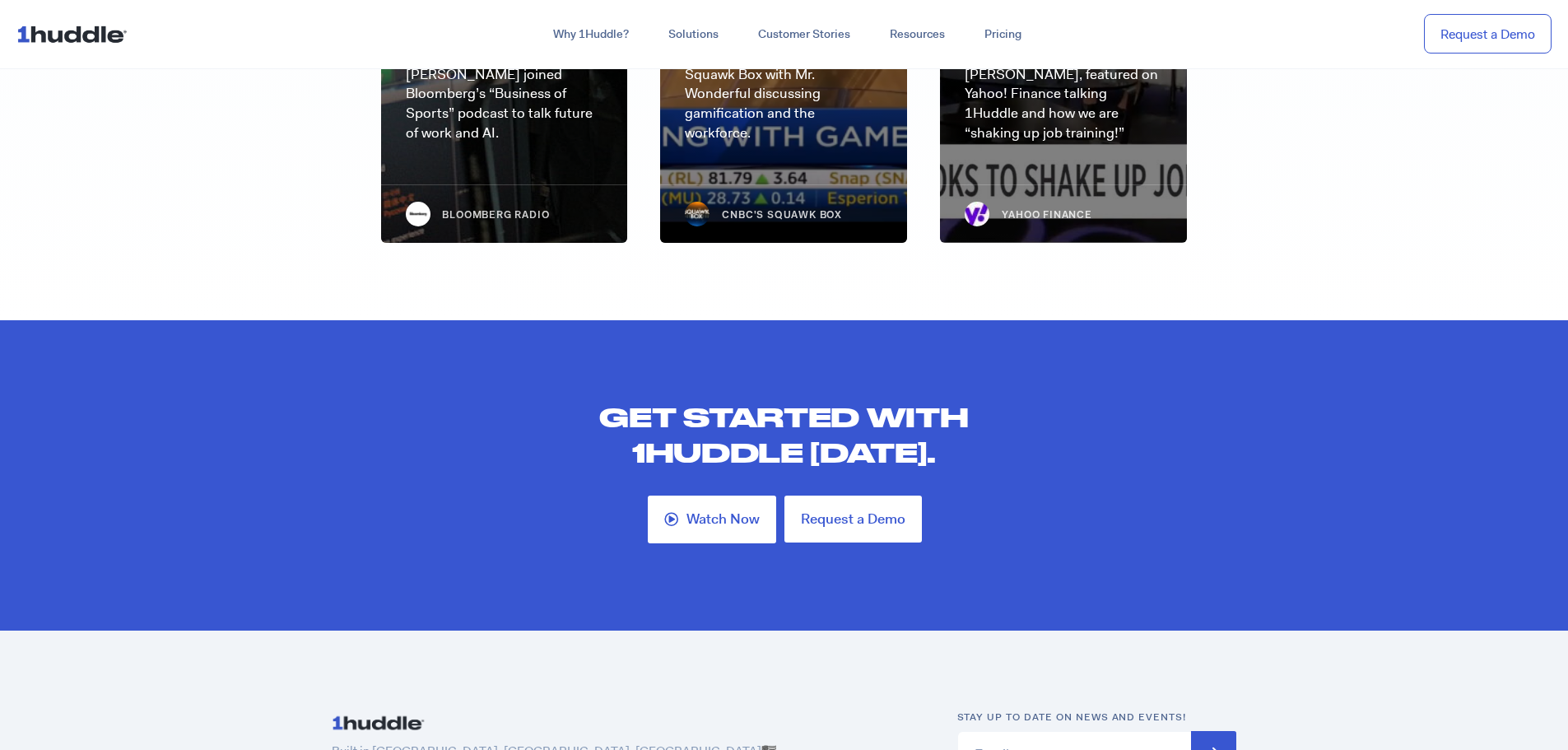
scroll to position [4445, 0]
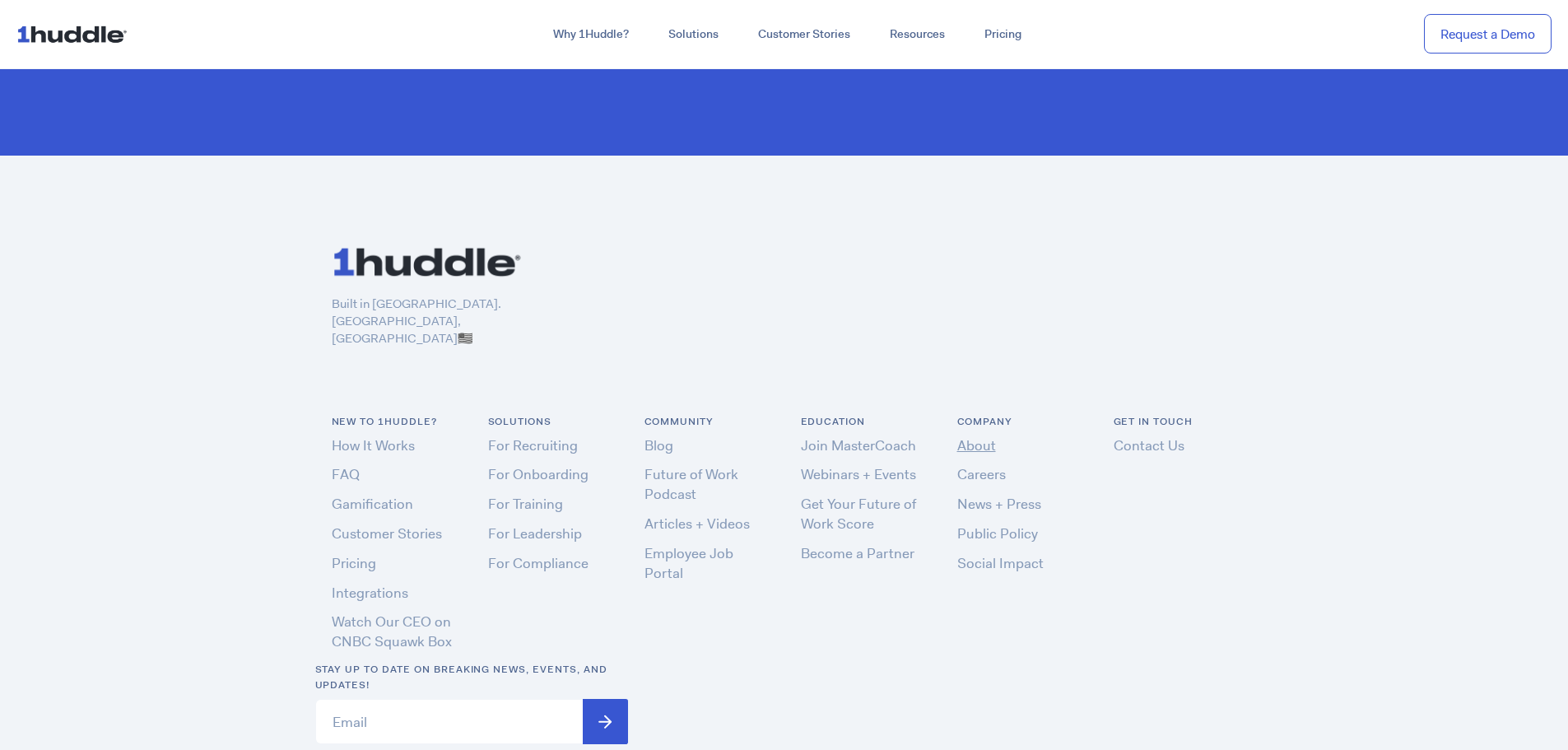
click at [976, 436] on link "About" at bounding box center [975, 445] width 38 height 18
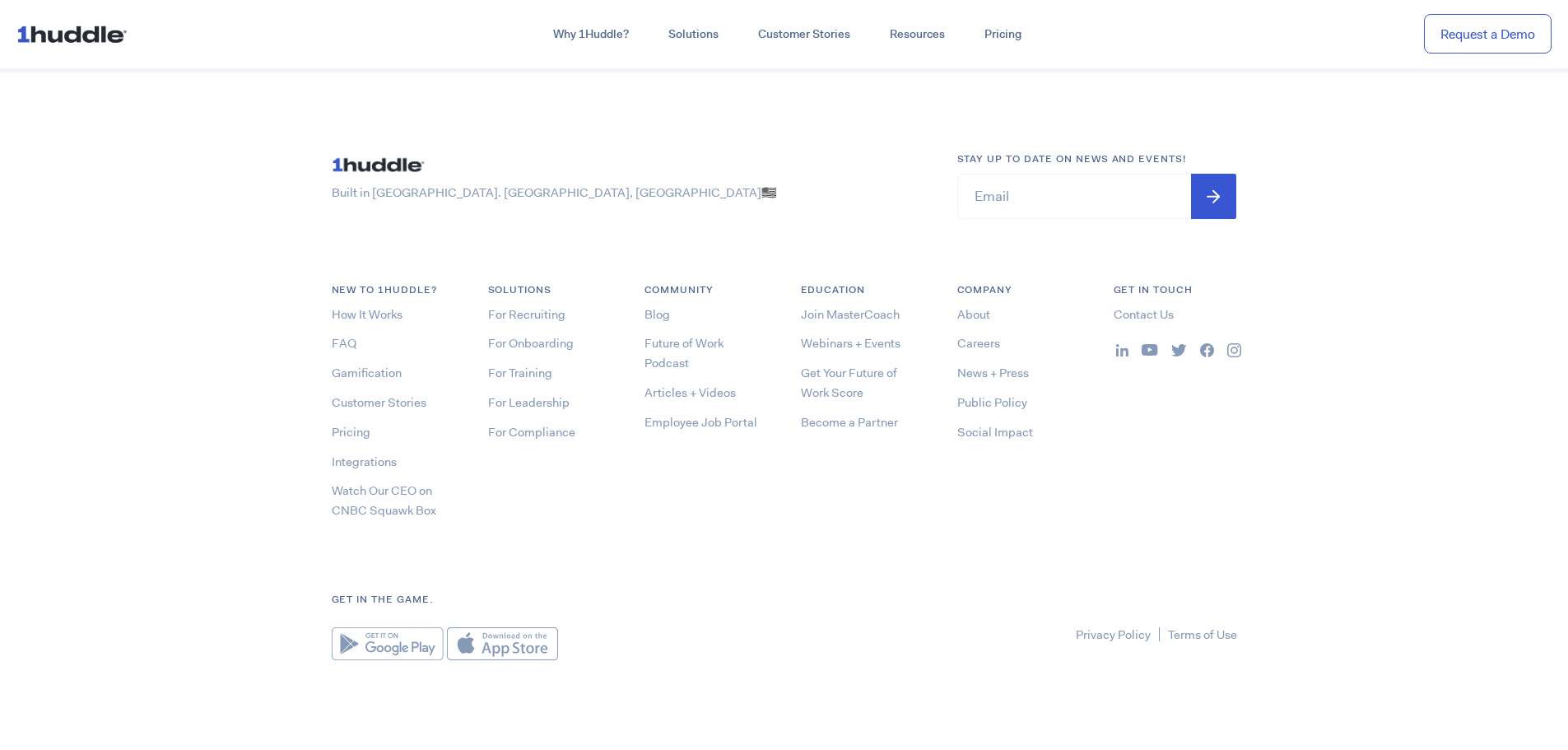
scroll to position [5021, 0]
click at [964, 340] on link "Careers" at bounding box center [978, 335] width 43 height 17
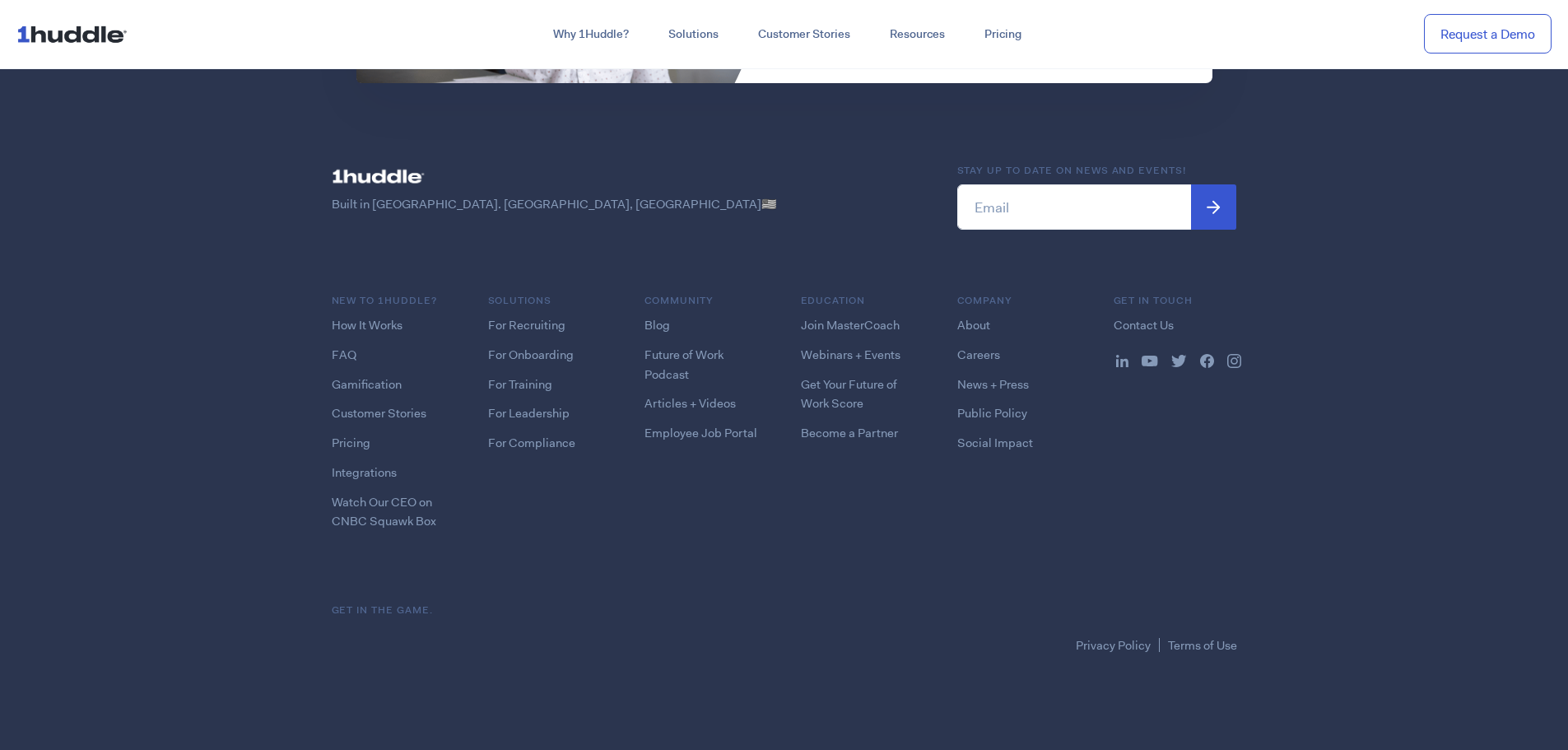
scroll to position [4229, 0]
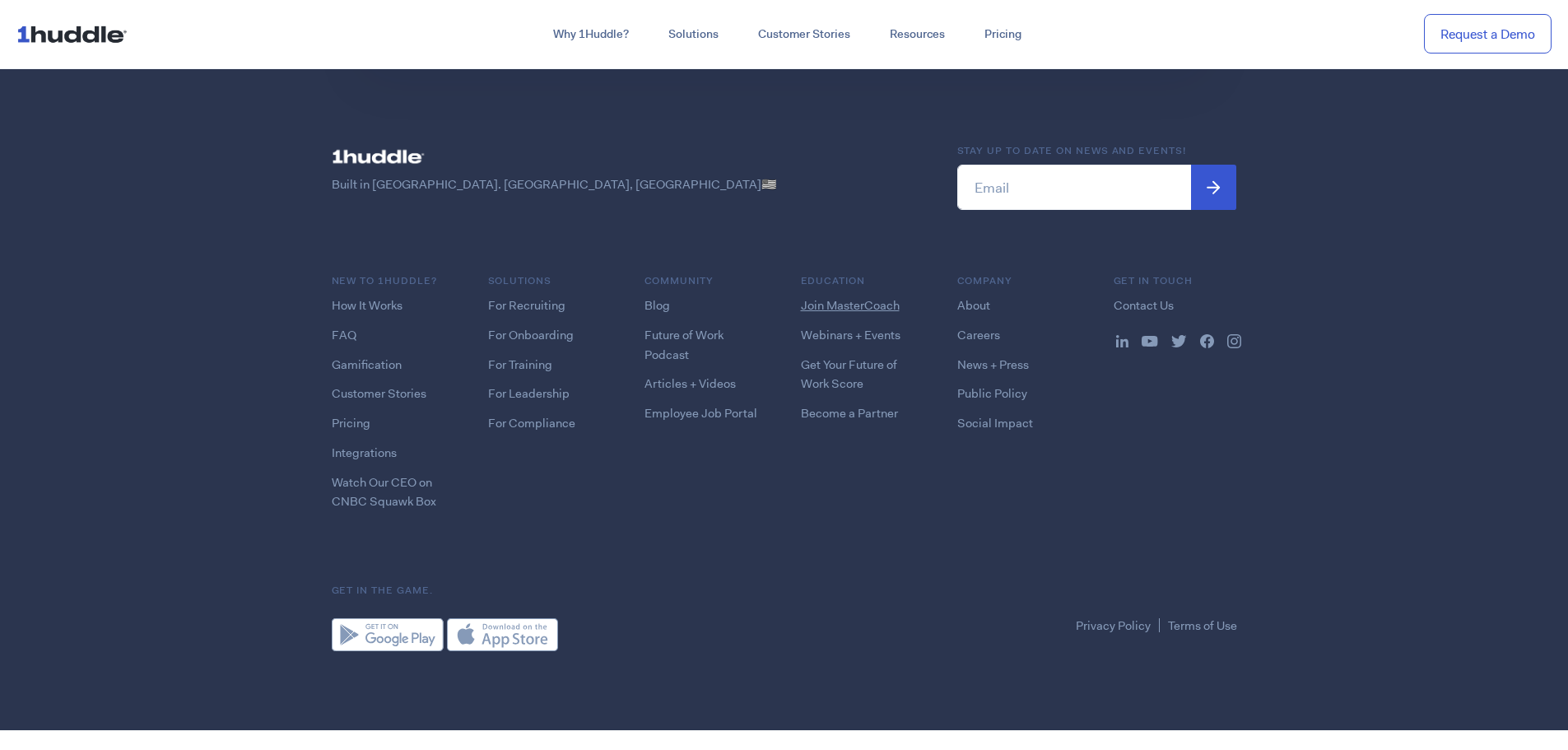
click at [814, 303] on link "Join MasterCoach" at bounding box center [850, 305] width 99 height 17
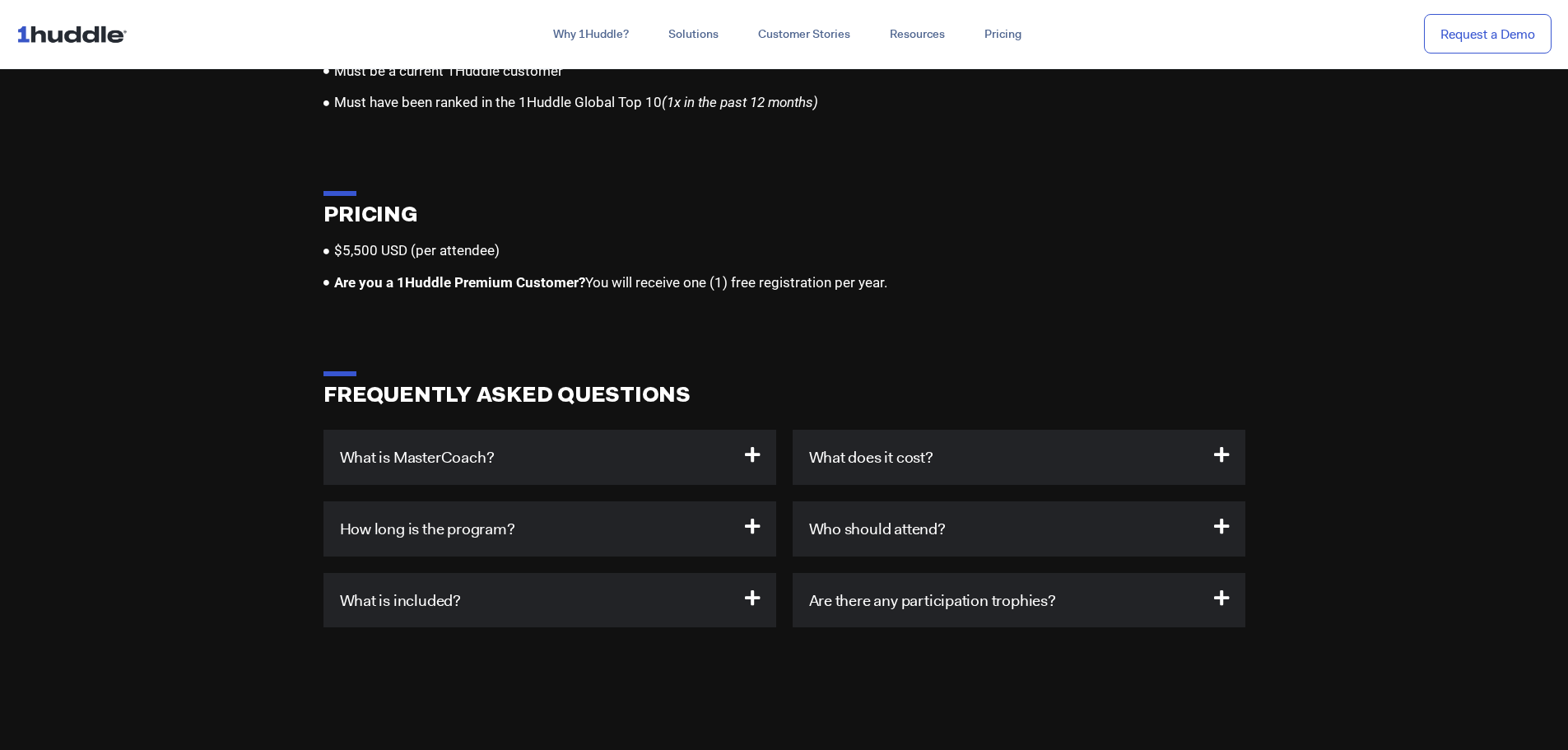
scroll to position [4940, 0]
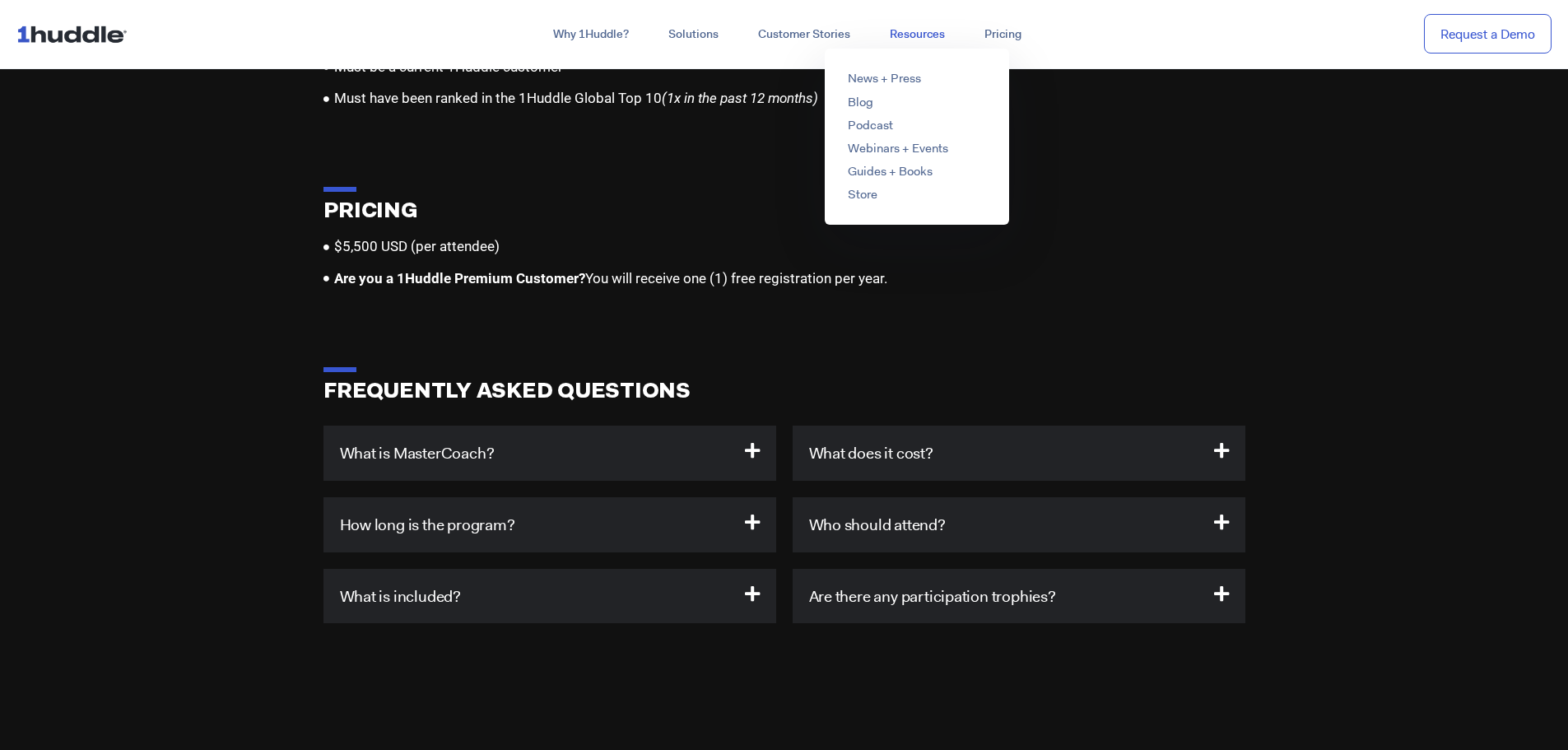
click at [905, 34] on link "Resources" at bounding box center [916, 34] width 94 height 29
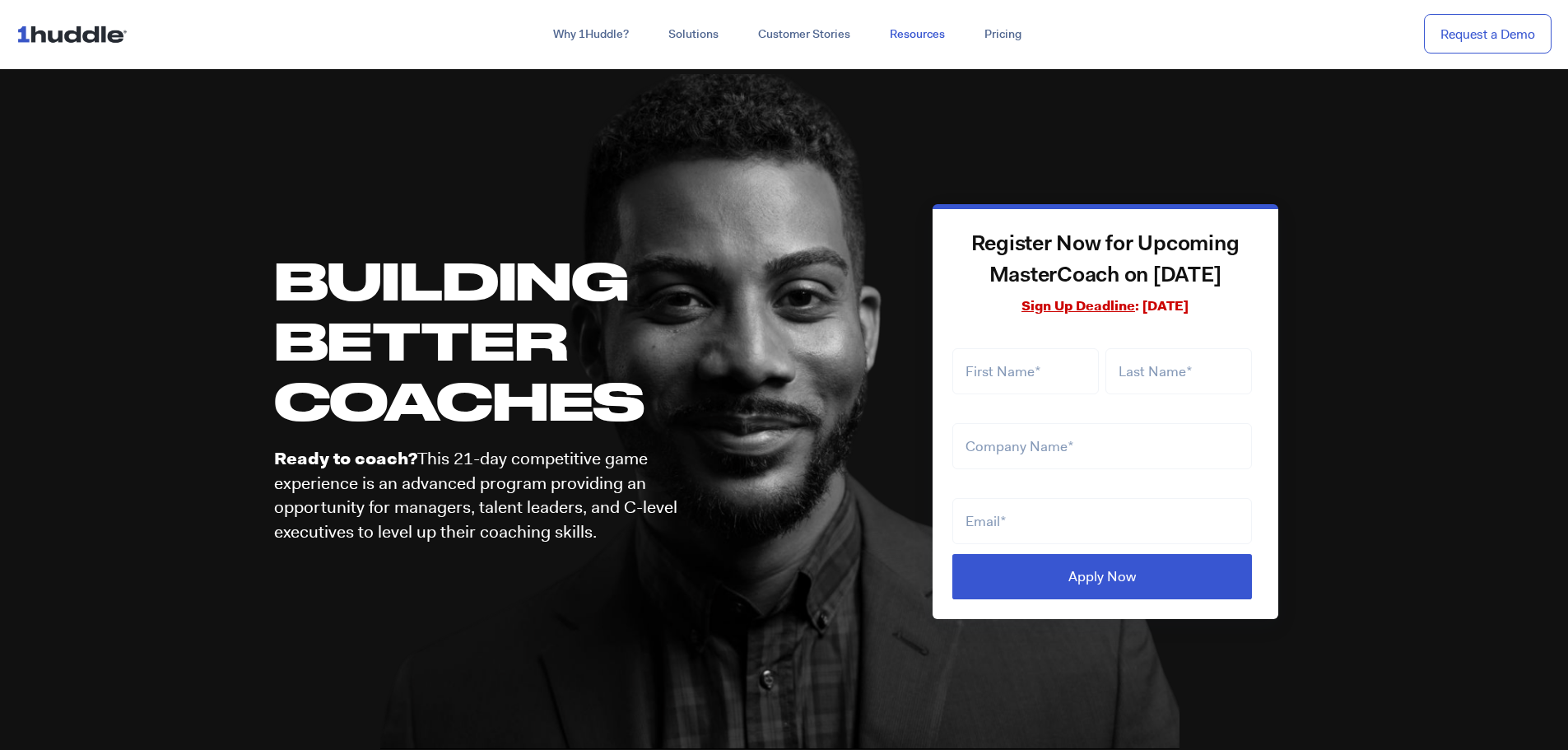
scroll to position [4940, 0]
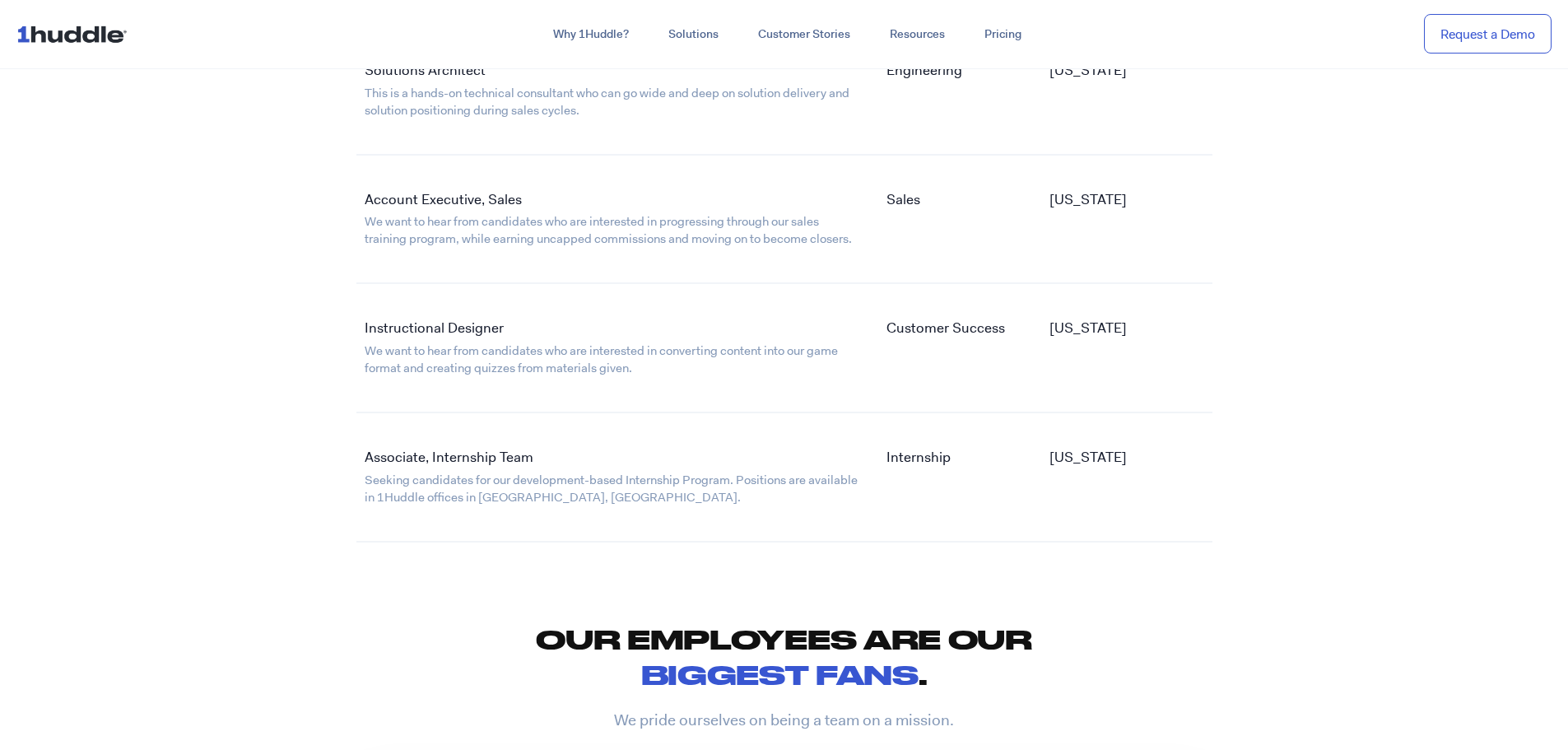
scroll to position [3293, 0]
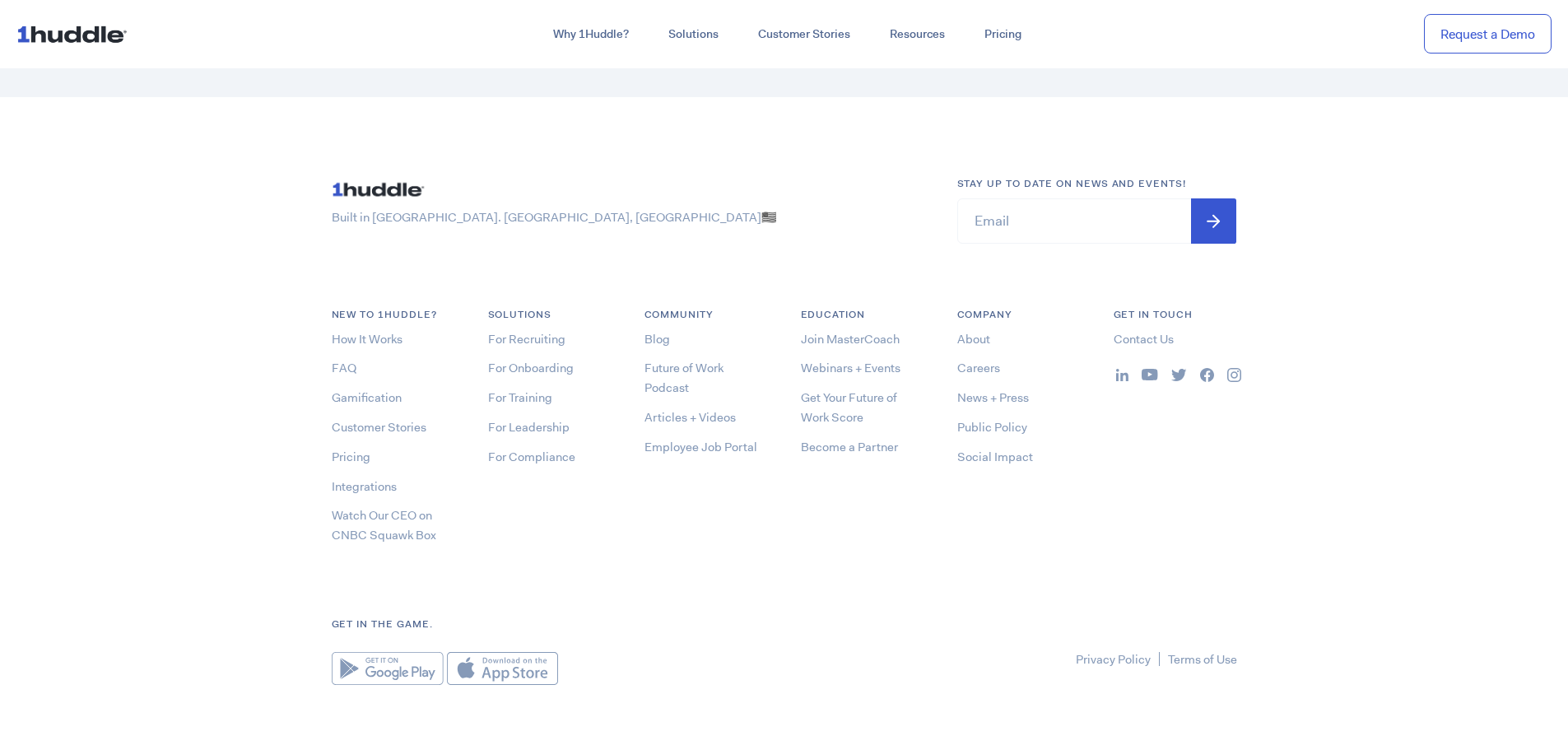
scroll to position [5021, 0]
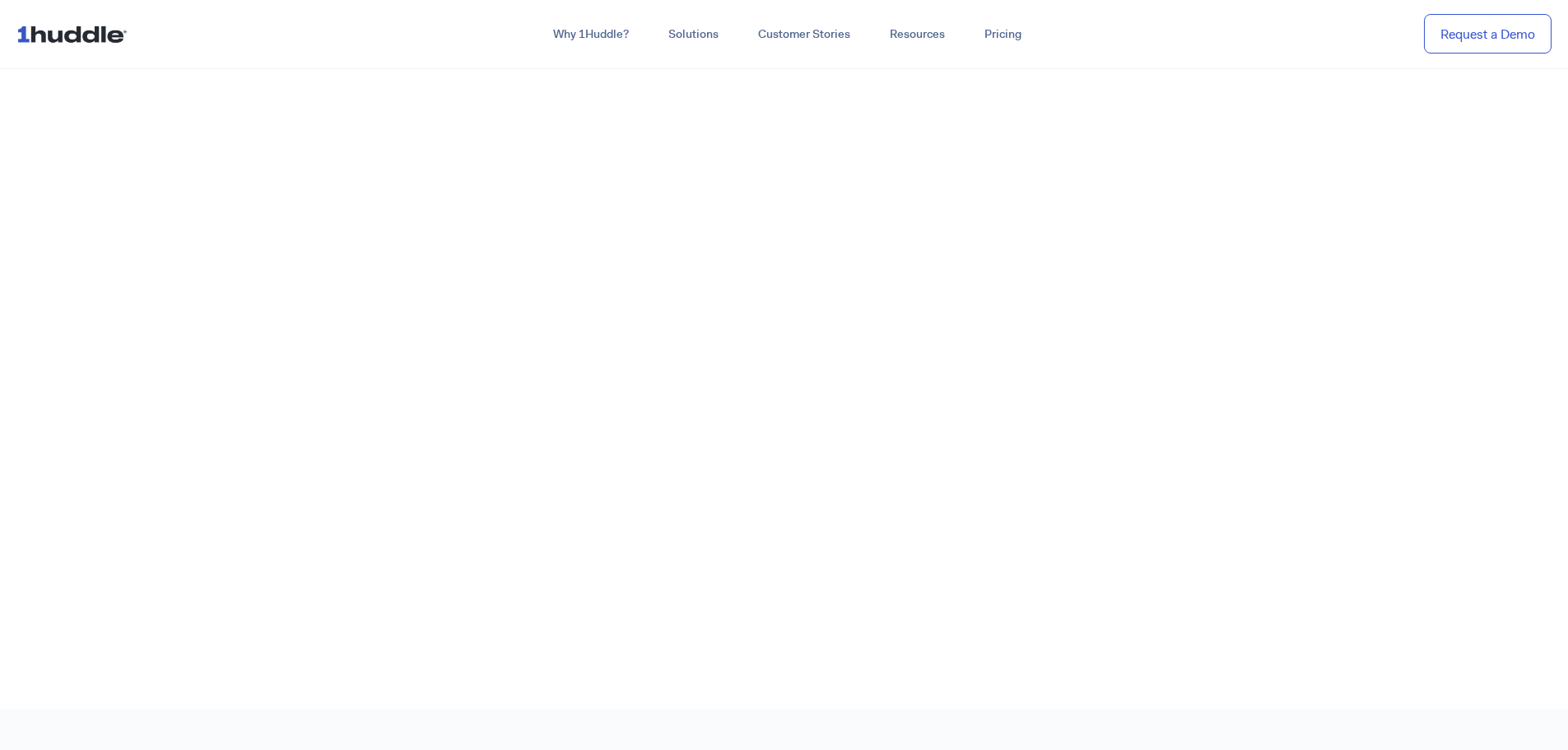
scroll to position [165, 0]
